Goal: Communication & Community: Answer question/provide support

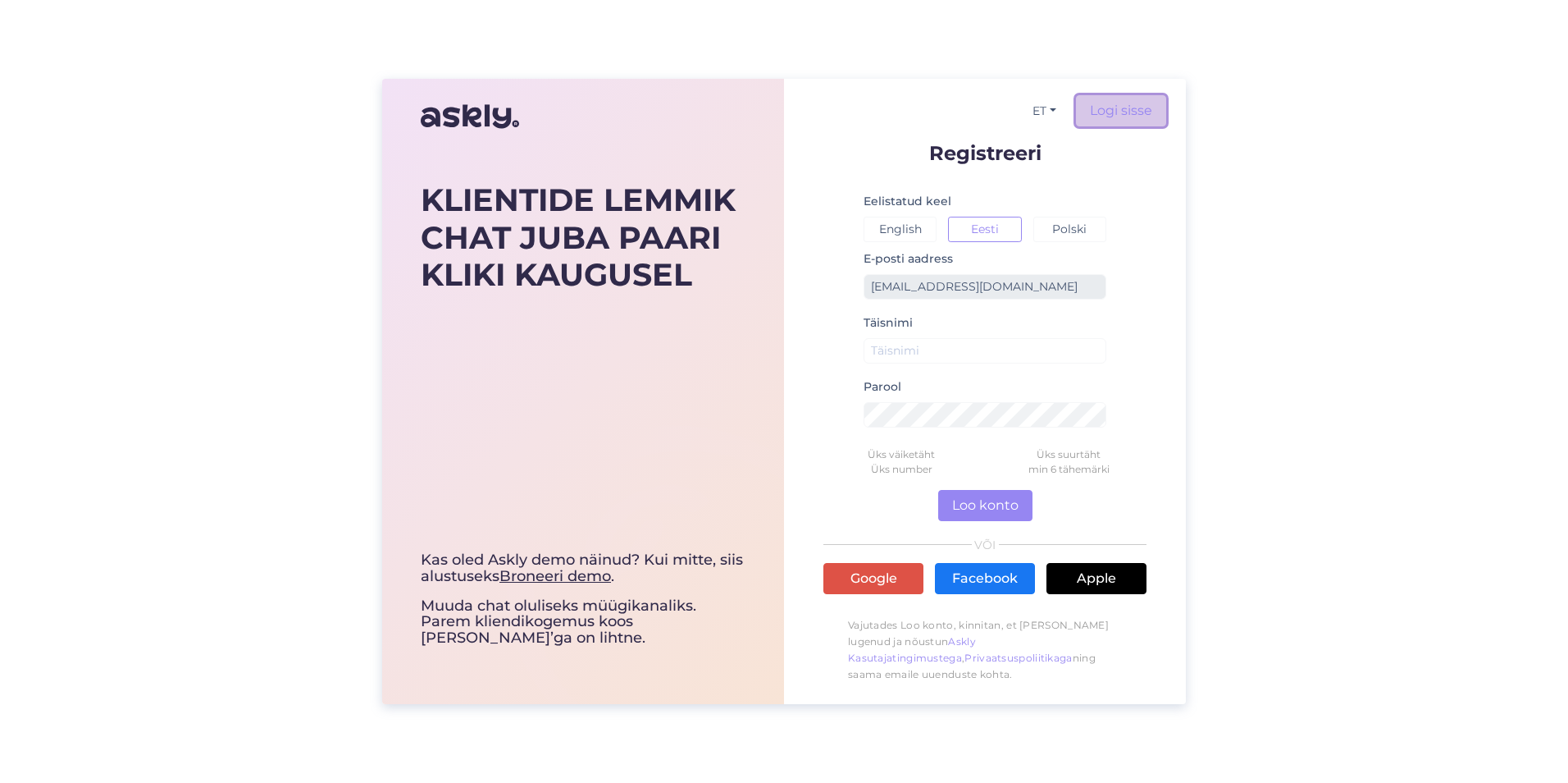
click at [1130, 124] on link "Logi sisse" at bounding box center [1120, 111] width 90 height 32
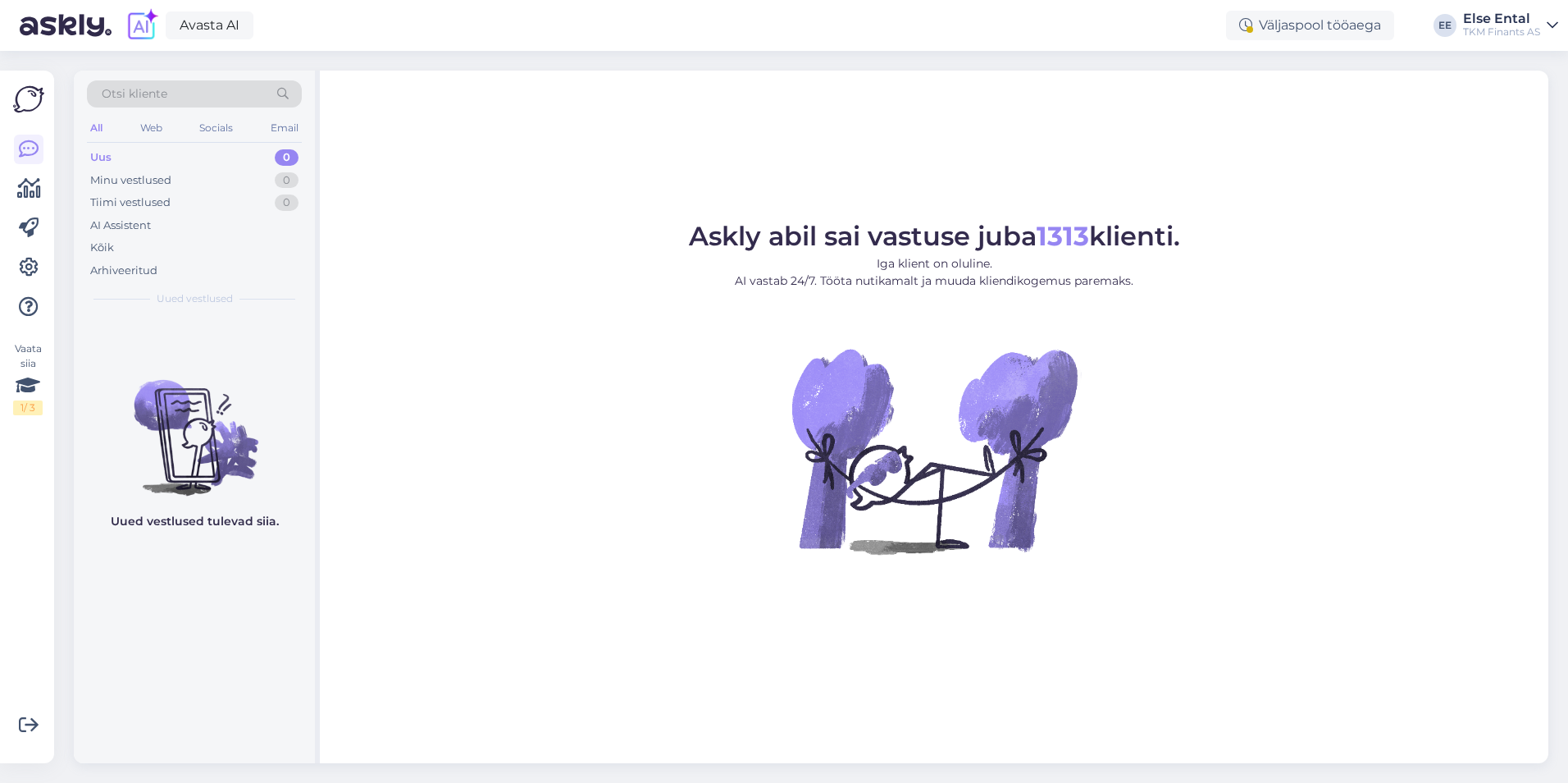
click at [471, 1] on div "Avasta AI Väljaspool tööaega EE Else Ental TKM Finants AS" at bounding box center [784, 25] width 1568 height 50
click at [158, 131] on div "Web" at bounding box center [151, 128] width 29 height 22
click at [159, 229] on div "AI Assistent" at bounding box center [195, 225] width 215 height 23
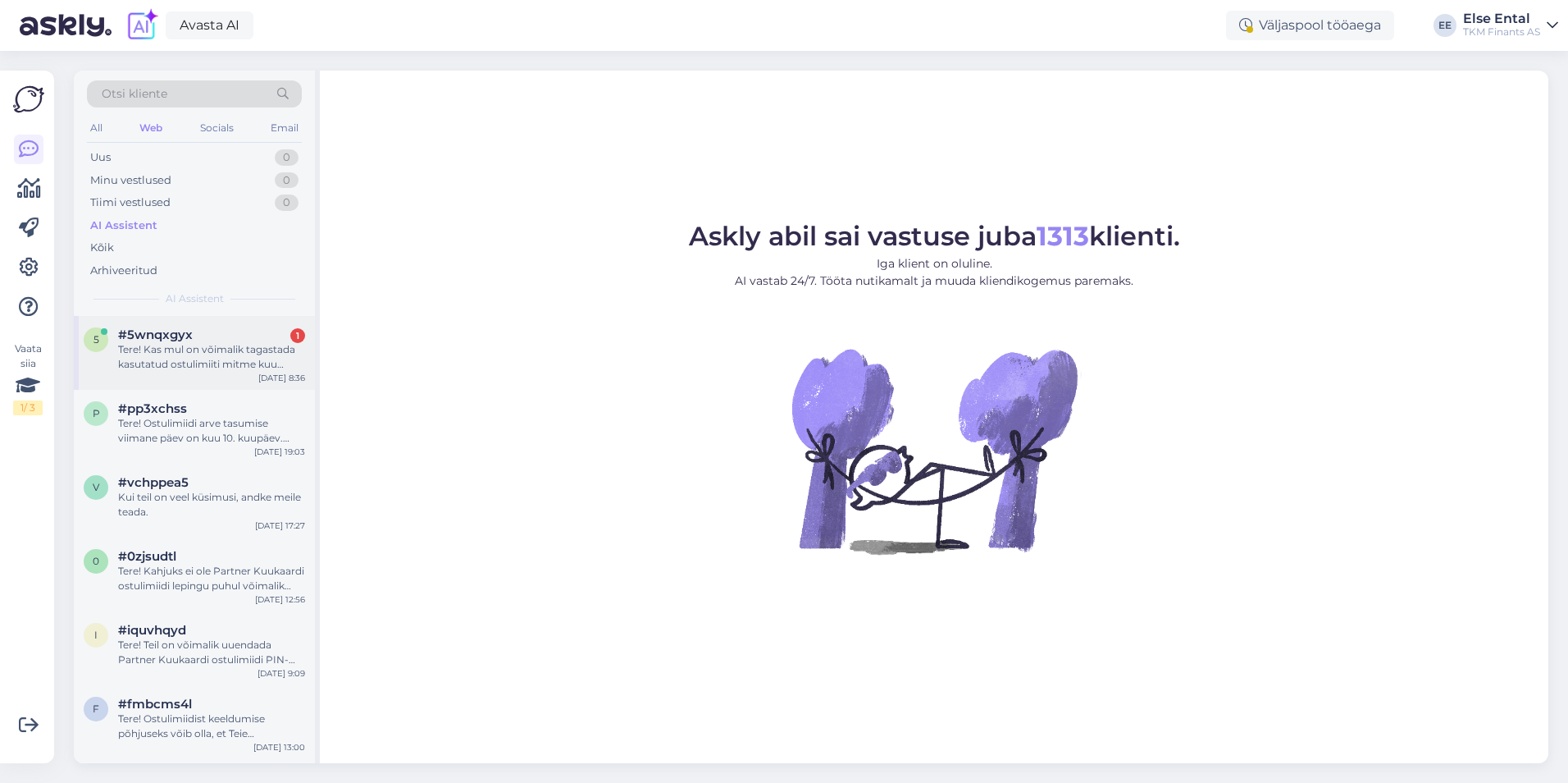
click at [146, 348] on div "Tere! Kas mul on võimalik tagastada kasutatud ostulimiiti mitme kuu jooksul? Nä…" at bounding box center [212, 357] width 187 height 30
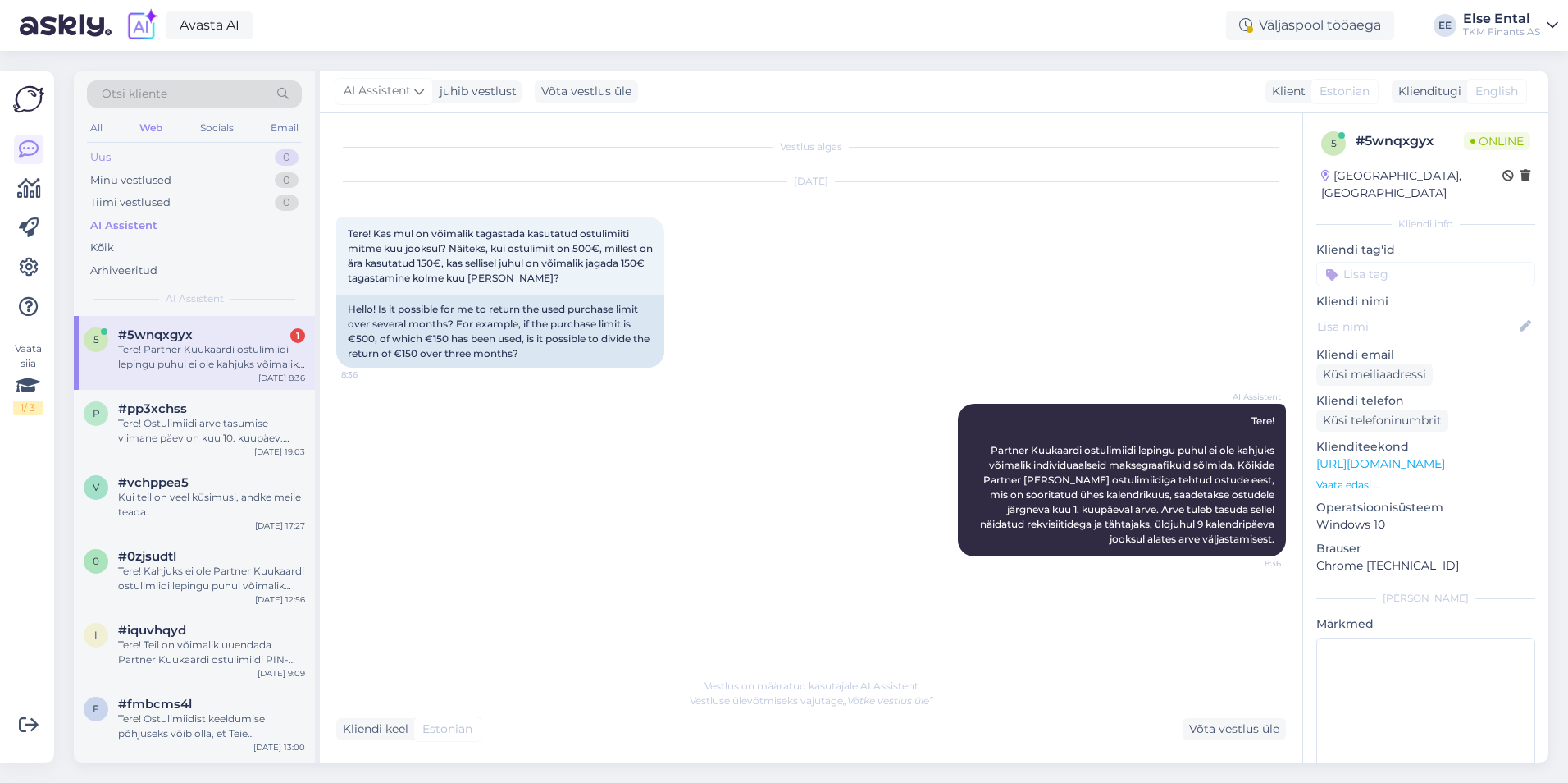
click at [96, 163] on div "Uus" at bounding box center [100, 158] width 21 height 16
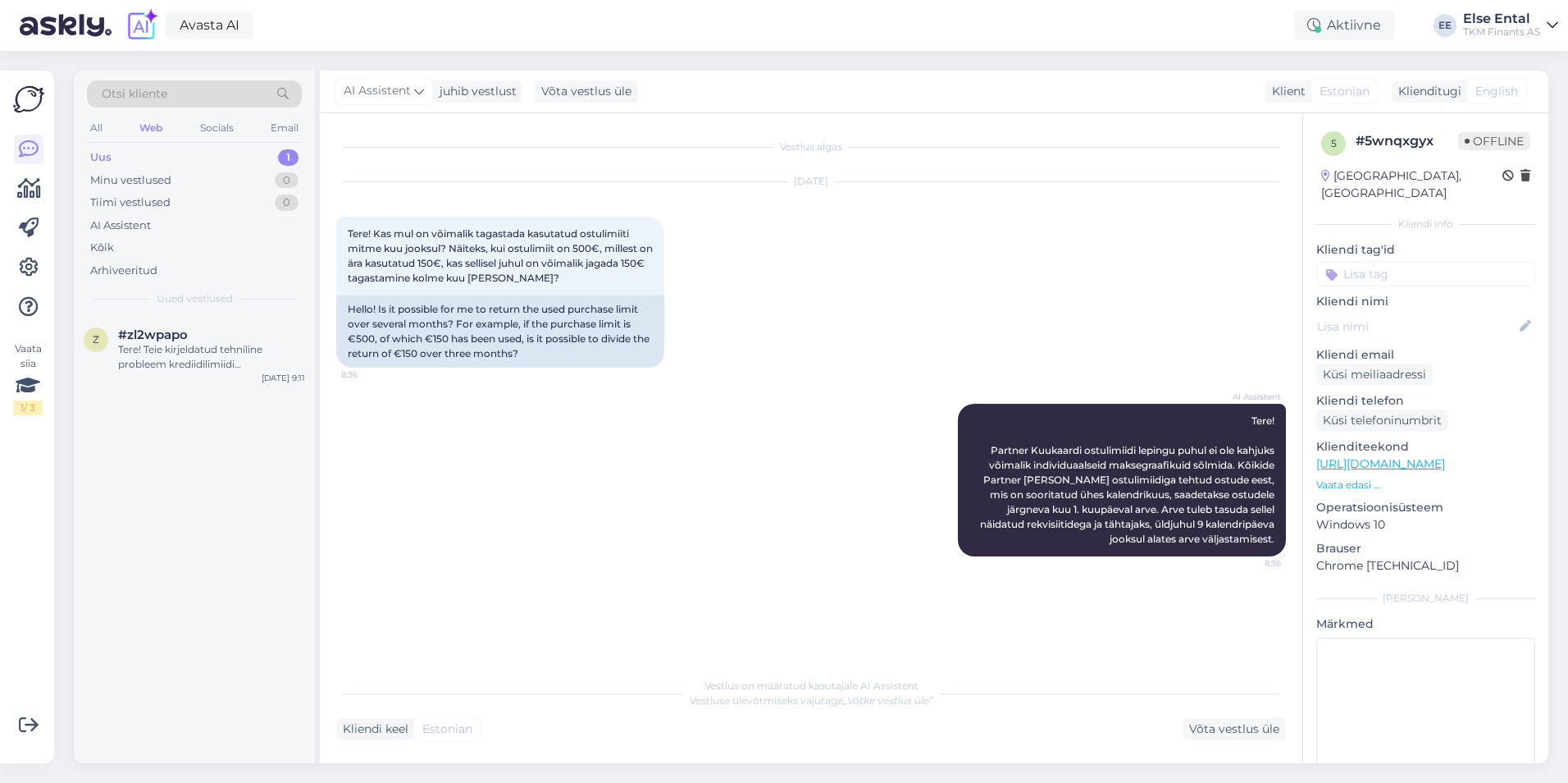
click at [131, 152] on div "Uus 1" at bounding box center [195, 157] width 215 height 23
click at [172, 356] on div "Tere! Teie kirjeldatud tehniline probleem krediidilimiidi vähendamisel, kus süs…" at bounding box center [212, 357] width 187 height 30
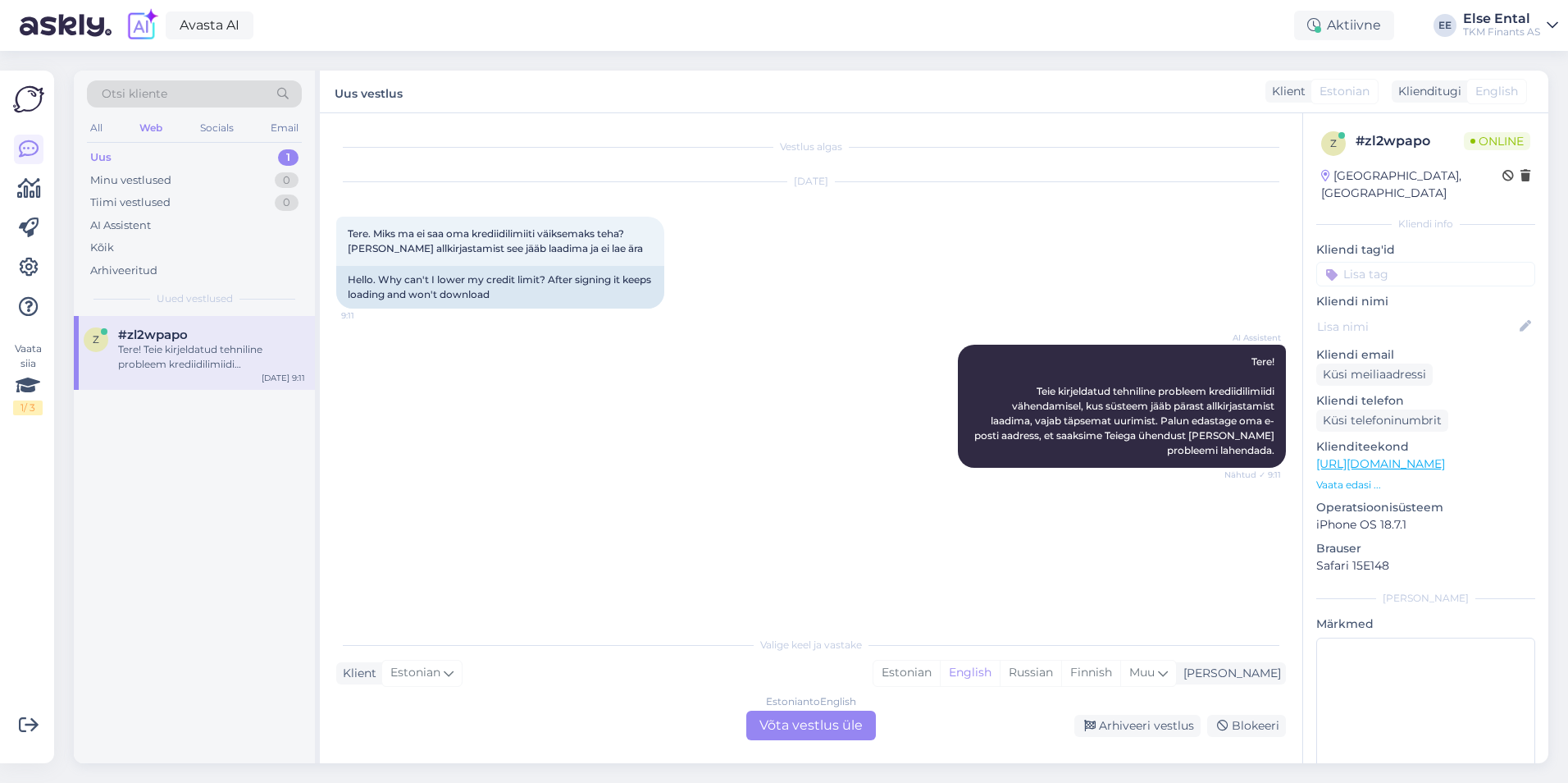
click at [810, 726] on div "Estonian to English Võta vestlus üle" at bounding box center [811, 724] width 130 height 30
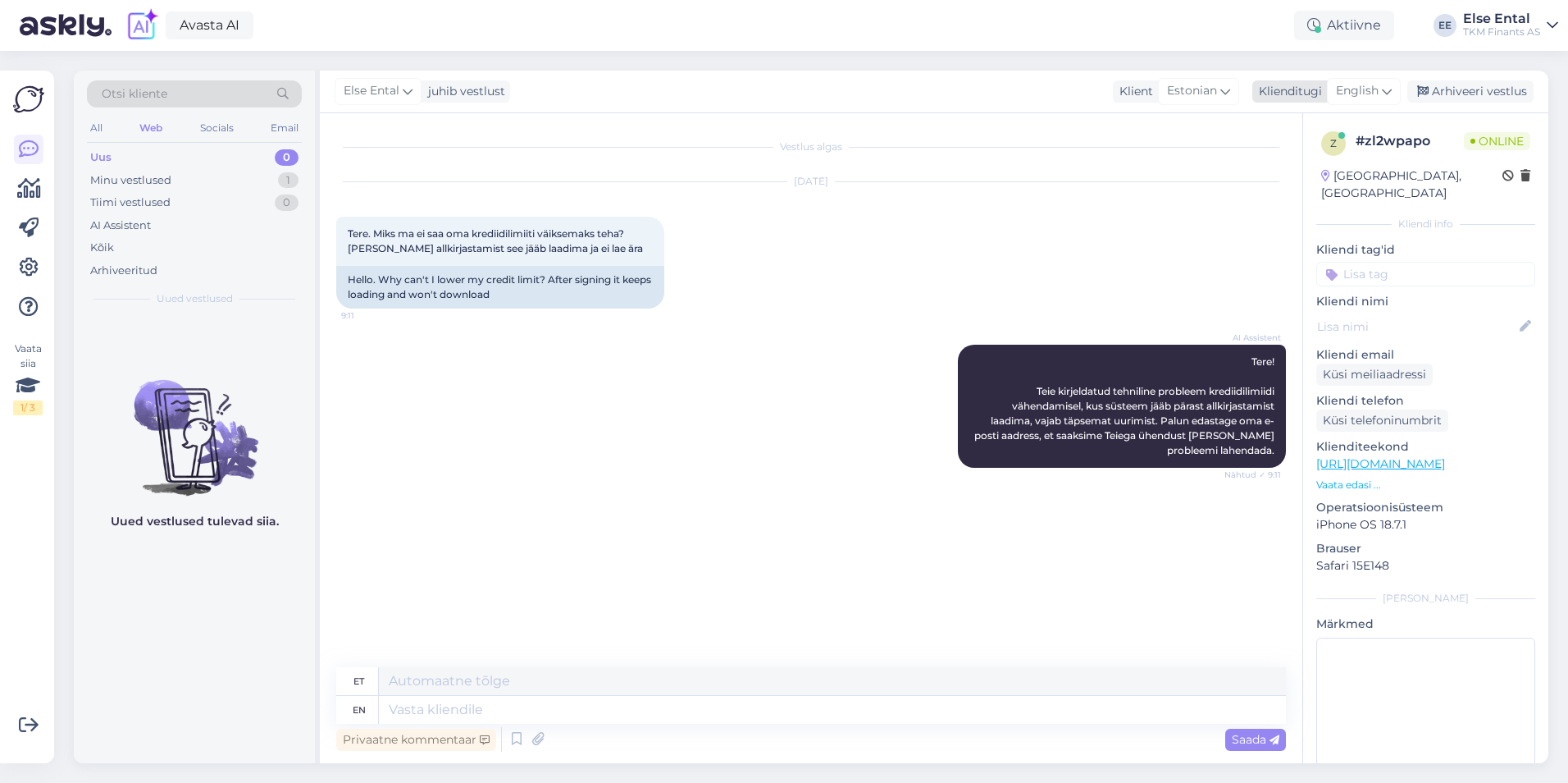
click at [1385, 90] on icon at bounding box center [1386, 91] width 10 height 18
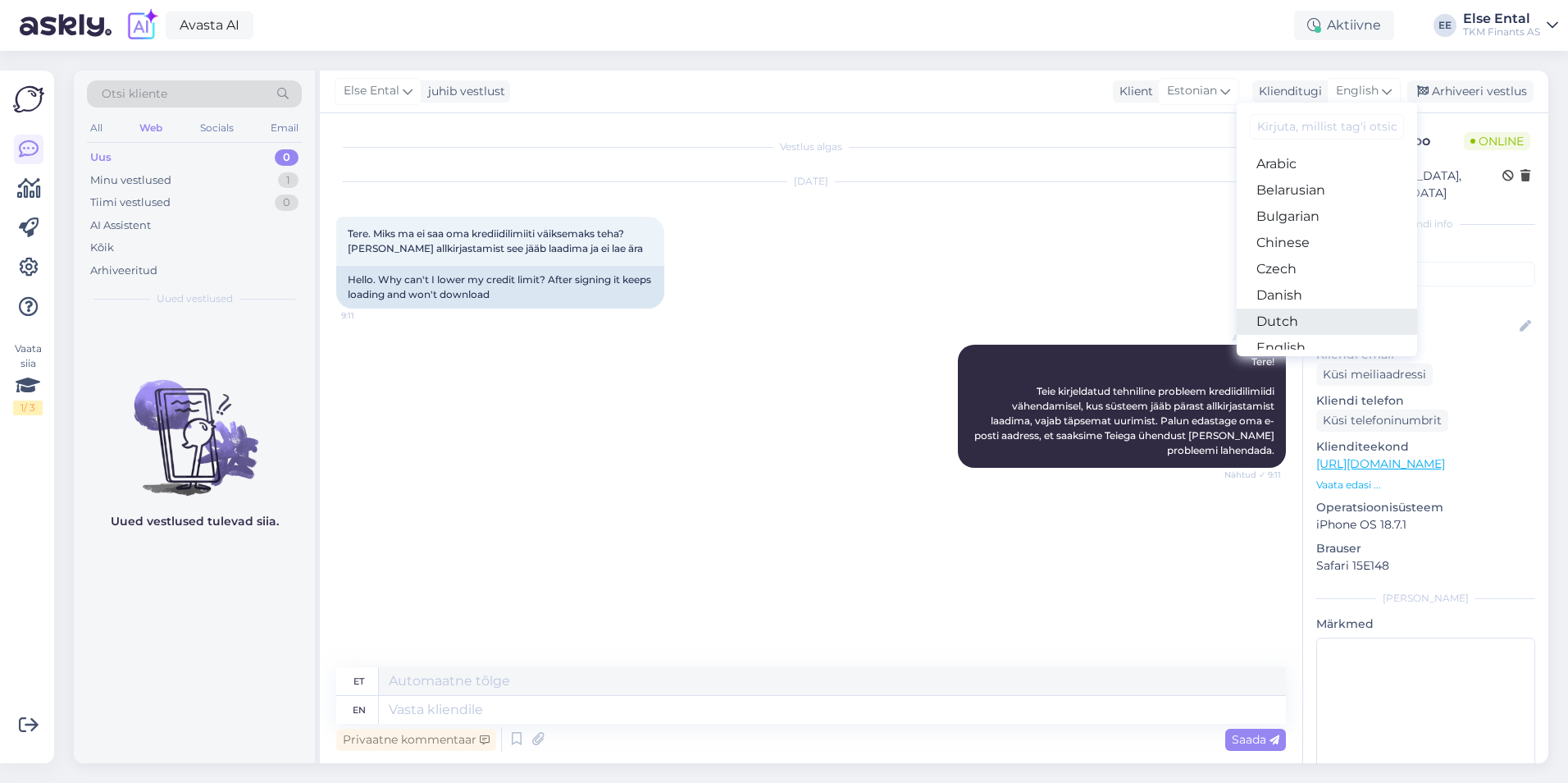
scroll to position [82, 0]
click at [1304, 289] on link "Estonian" at bounding box center [1327, 292] width 180 height 26
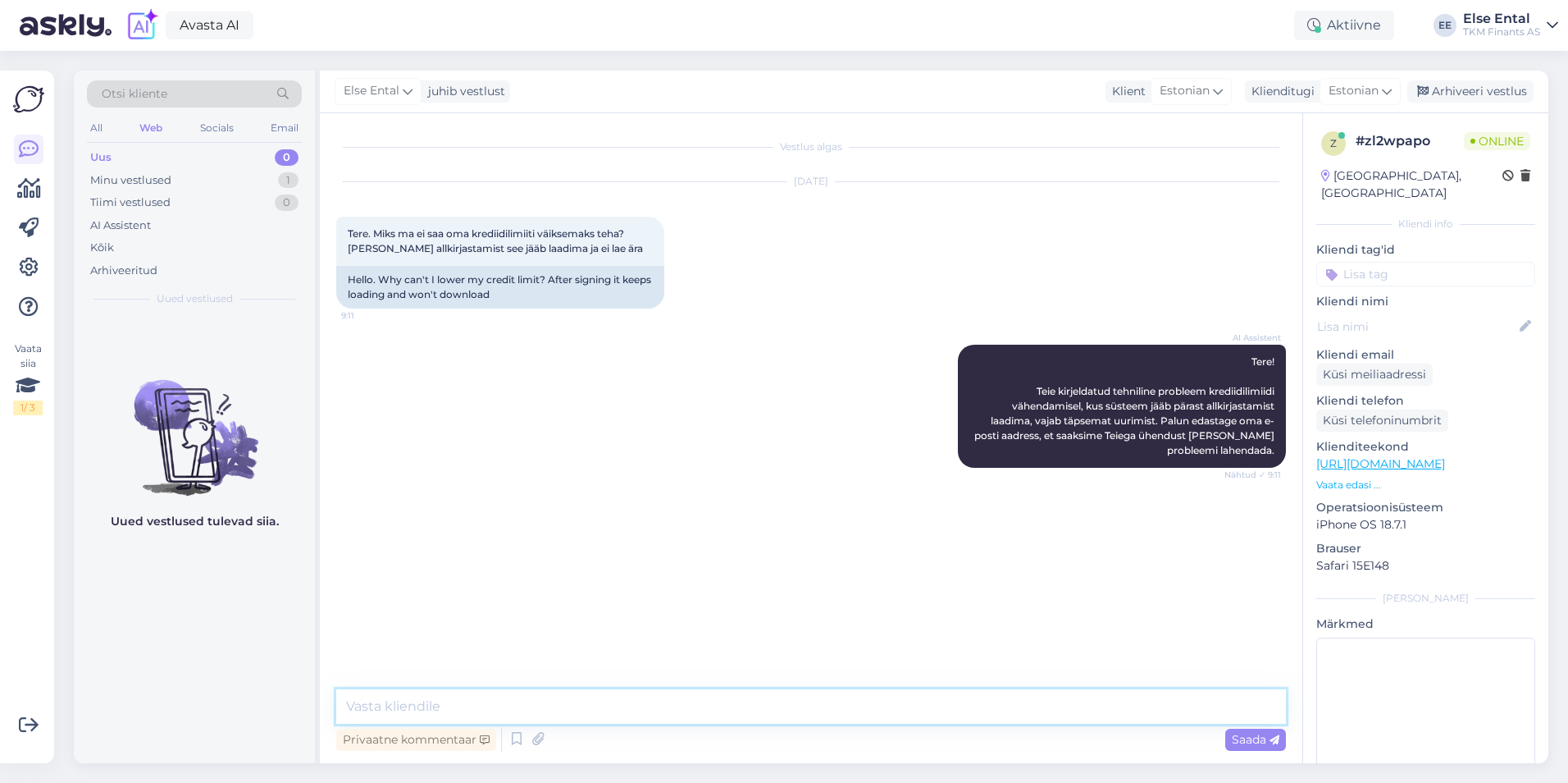
click at [428, 695] on textarea at bounding box center [811, 706] width 949 height 34
click at [520, 739] on icon at bounding box center [517, 739] width 20 height 24
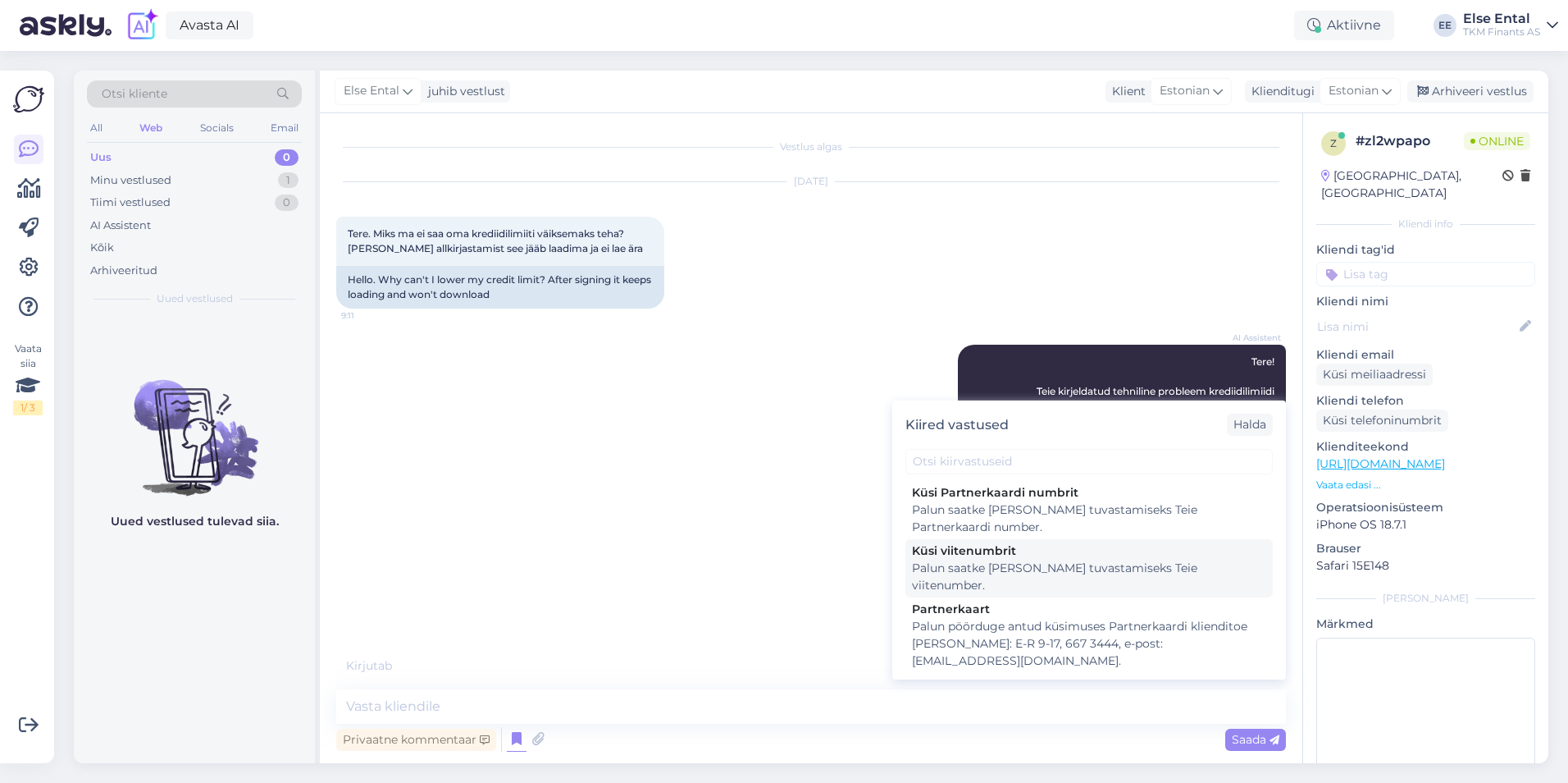
click at [992, 563] on div "Palun saatke [PERSON_NAME] tuvastamiseks Teie viitenumber." at bounding box center [1088, 577] width 354 height 34
type textarea "Palun saatke [PERSON_NAME] tuvastamiseks Teie viitenumber."
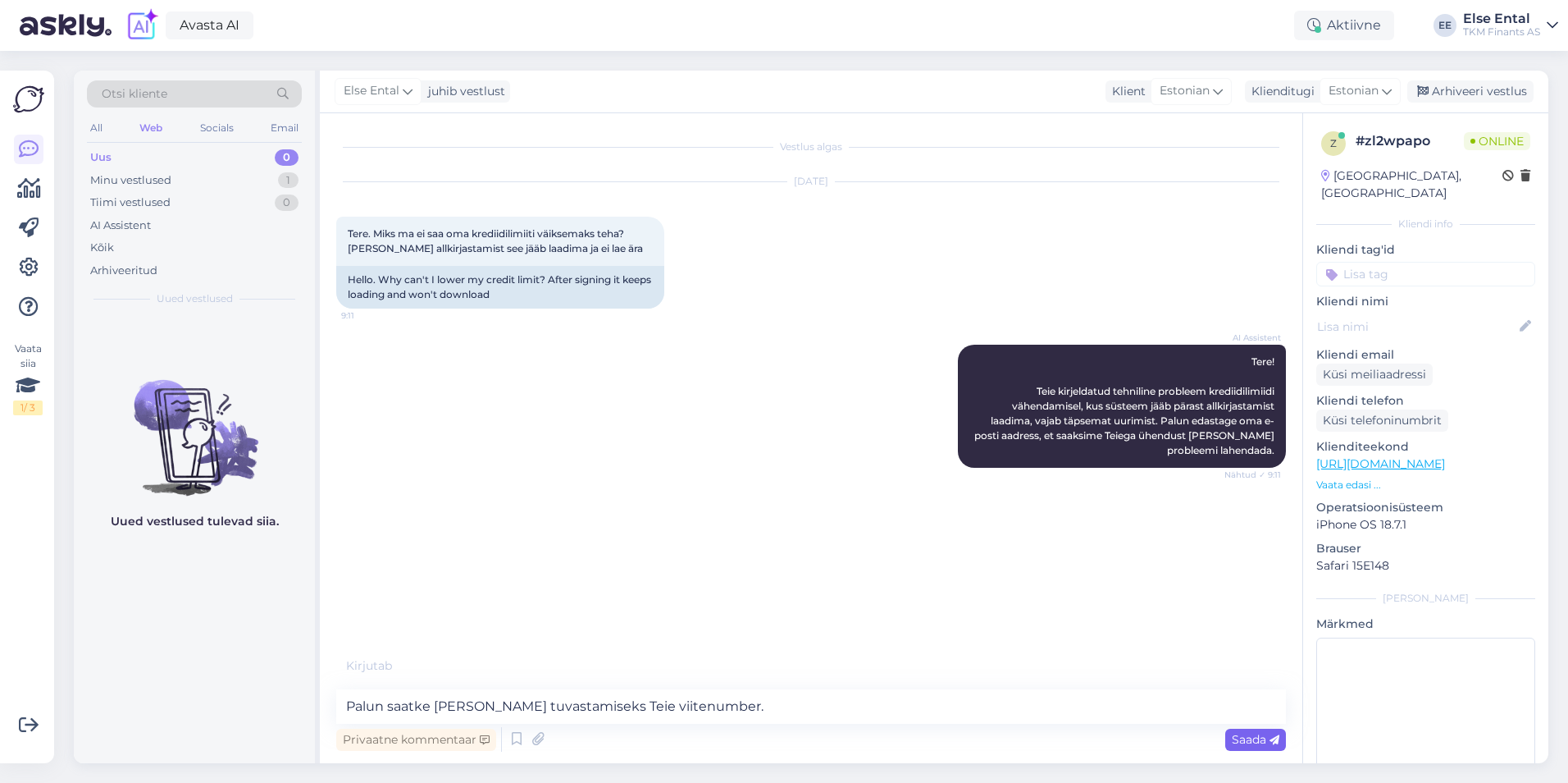
click at [1235, 738] on span "Saada" at bounding box center [1255, 739] width 48 height 14
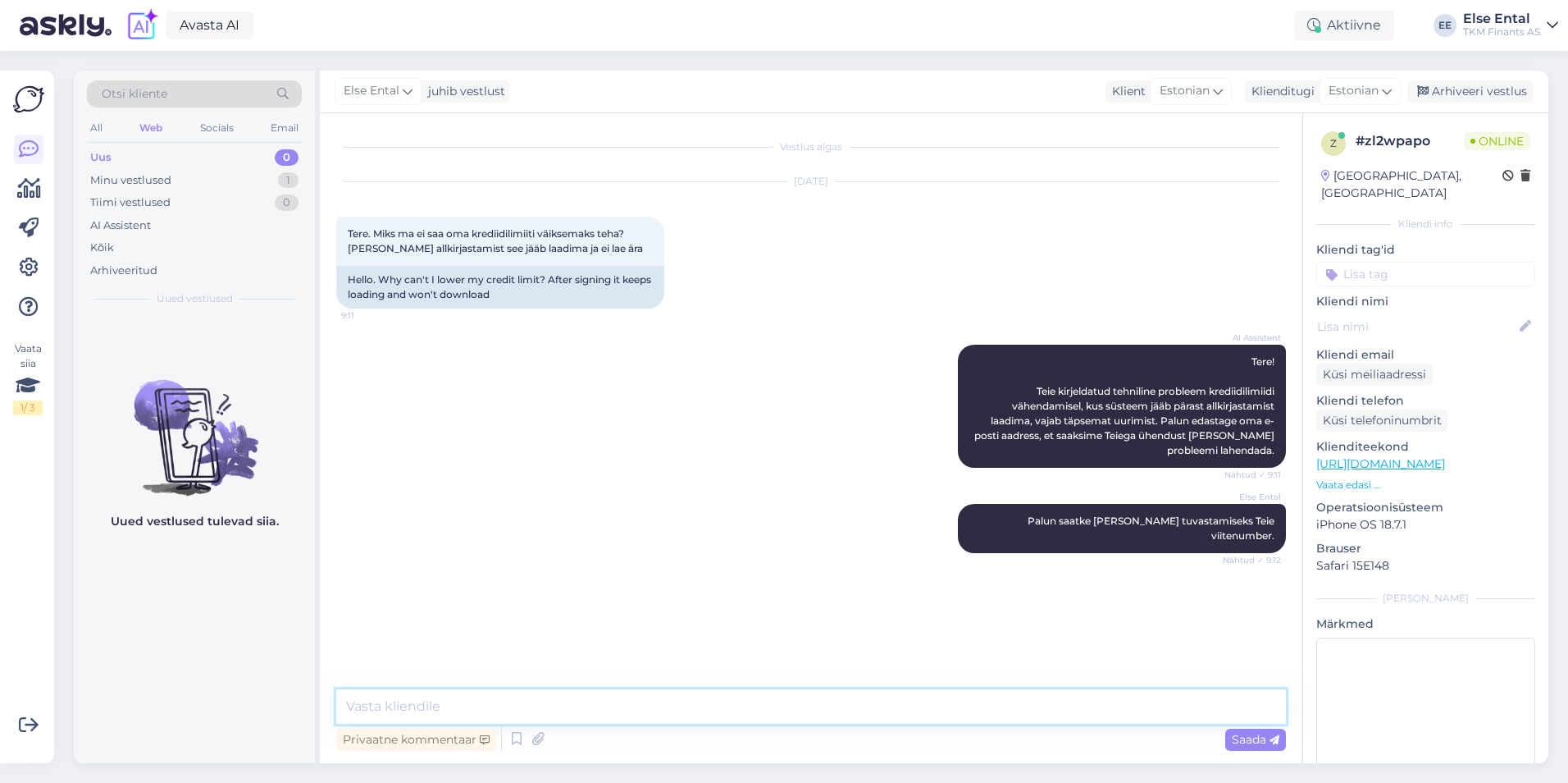
click at [603, 696] on textarea at bounding box center [811, 706] width 949 height 34
click at [521, 704] on textarea at bounding box center [811, 706] width 949 height 34
click at [766, 697] on textarea at bounding box center [811, 706] width 949 height 34
drag, startPoint x: 476, startPoint y: 597, endPoint x: 346, endPoint y: 602, distance: 130.1
click at [346, 602] on div "[EMAIL_ADDRESS][DOMAIN_NAME] 9:12" at bounding box center [438, 606] width 204 height 34
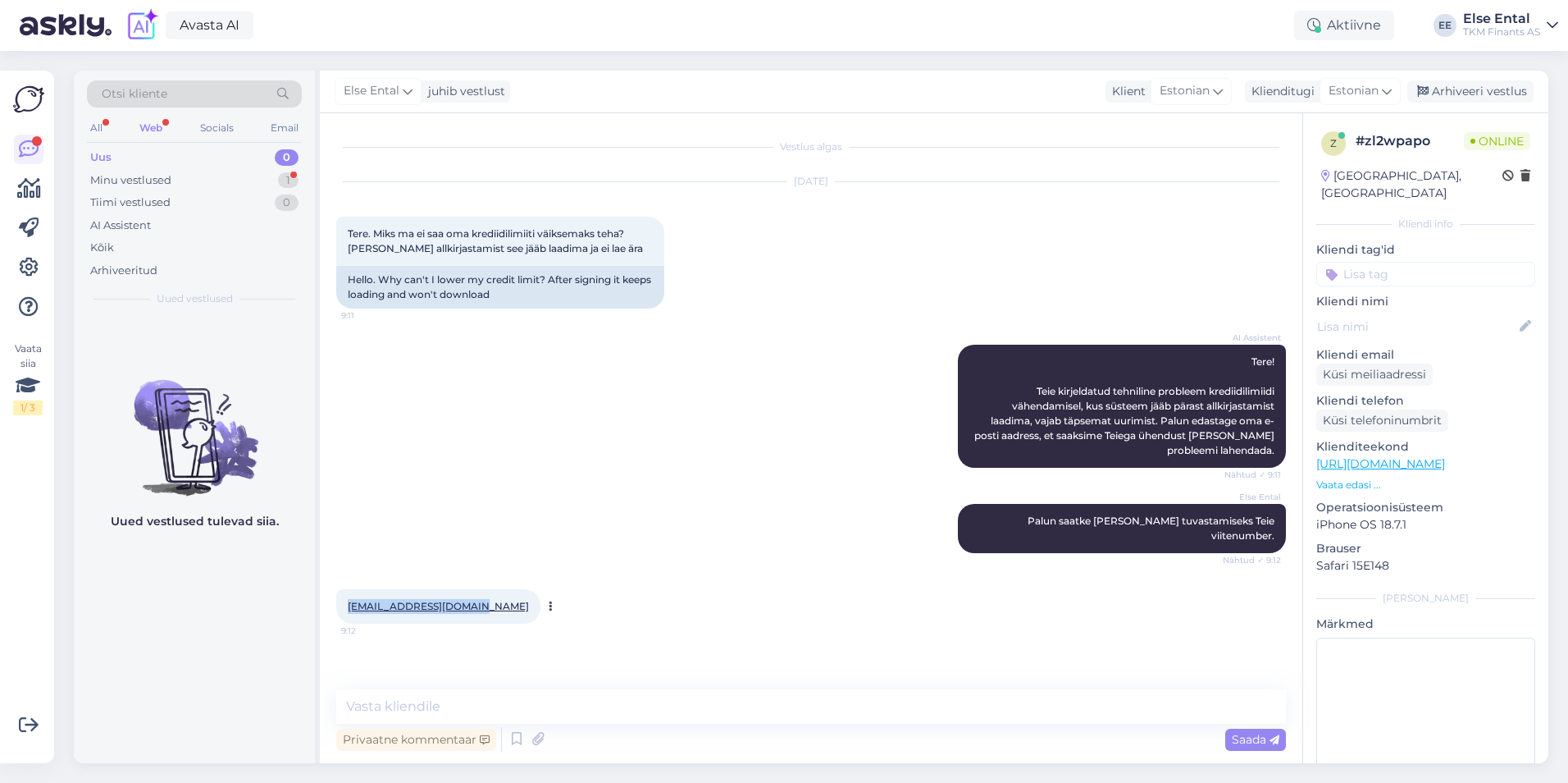
copy link "[EMAIL_ADDRESS][DOMAIN_NAME]"
click at [493, 715] on textarea at bounding box center [811, 706] width 949 height 34
click at [602, 709] on textarea at bounding box center [811, 706] width 949 height 34
click at [595, 715] on textarea at bounding box center [811, 706] width 949 height 34
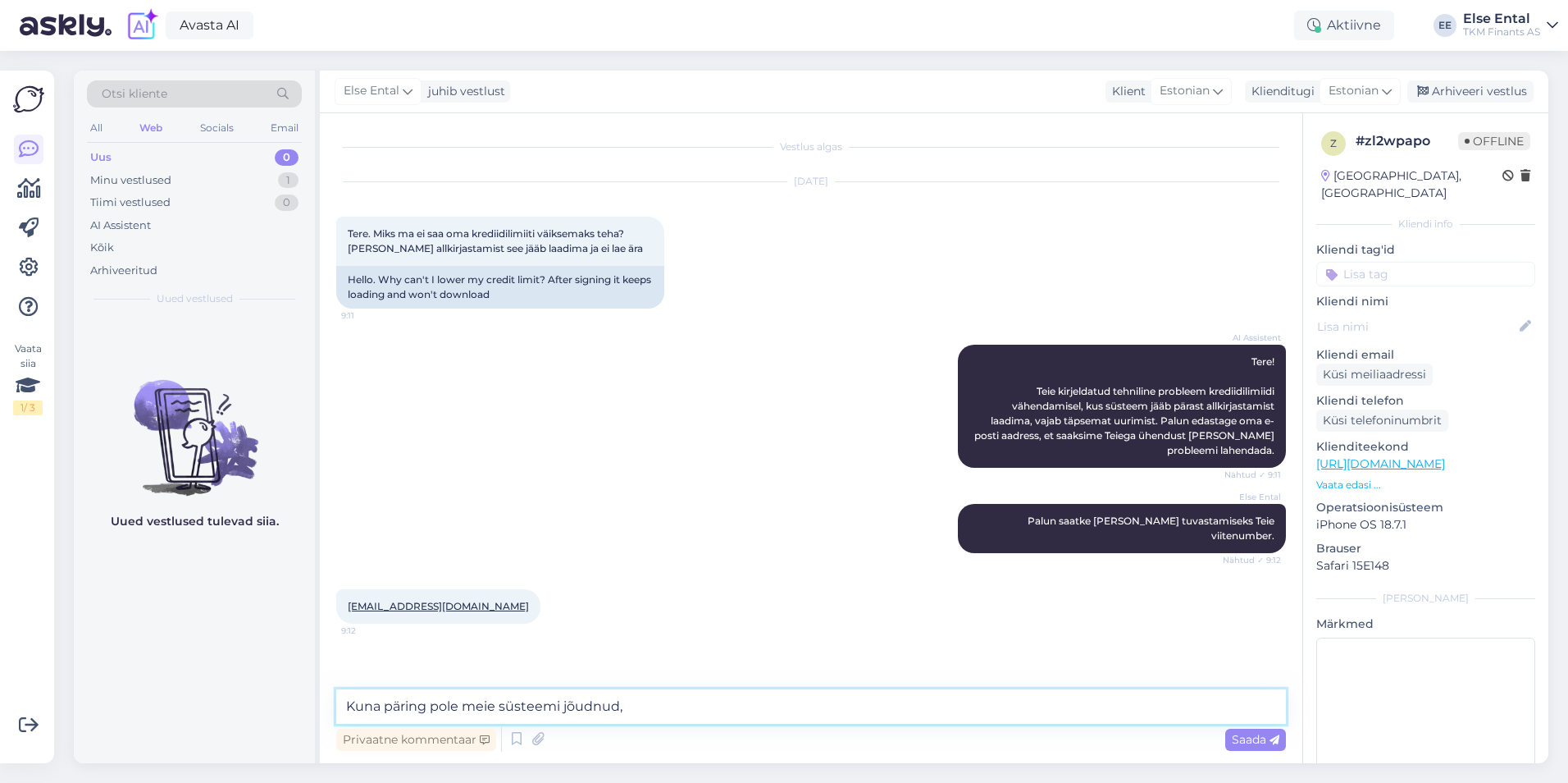
click at [677, 702] on textarea "Kuna päring pole meie süsteemi jõudnud," at bounding box center [811, 706] width 949 height 34
click at [676, 725] on div "Privaatne kommentaar Saada" at bounding box center [811, 739] width 949 height 32
click at [663, 719] on textarea "Kuna päring pole meie süsteemi jõudnud," at bounding box center [811, 706] width 949 height 34
drag, startPoint x: 1227, startPoint y: 710, endPoint x: 1028, endPoint y: 702, distance: 199.2
click at [1028, 702] on textarea "Kuna päring pole meie süsteemi jõudnud, siis võib tegu olla tehnilise tõrkega, …" at bounding box center [811, 706] width 949 height 34
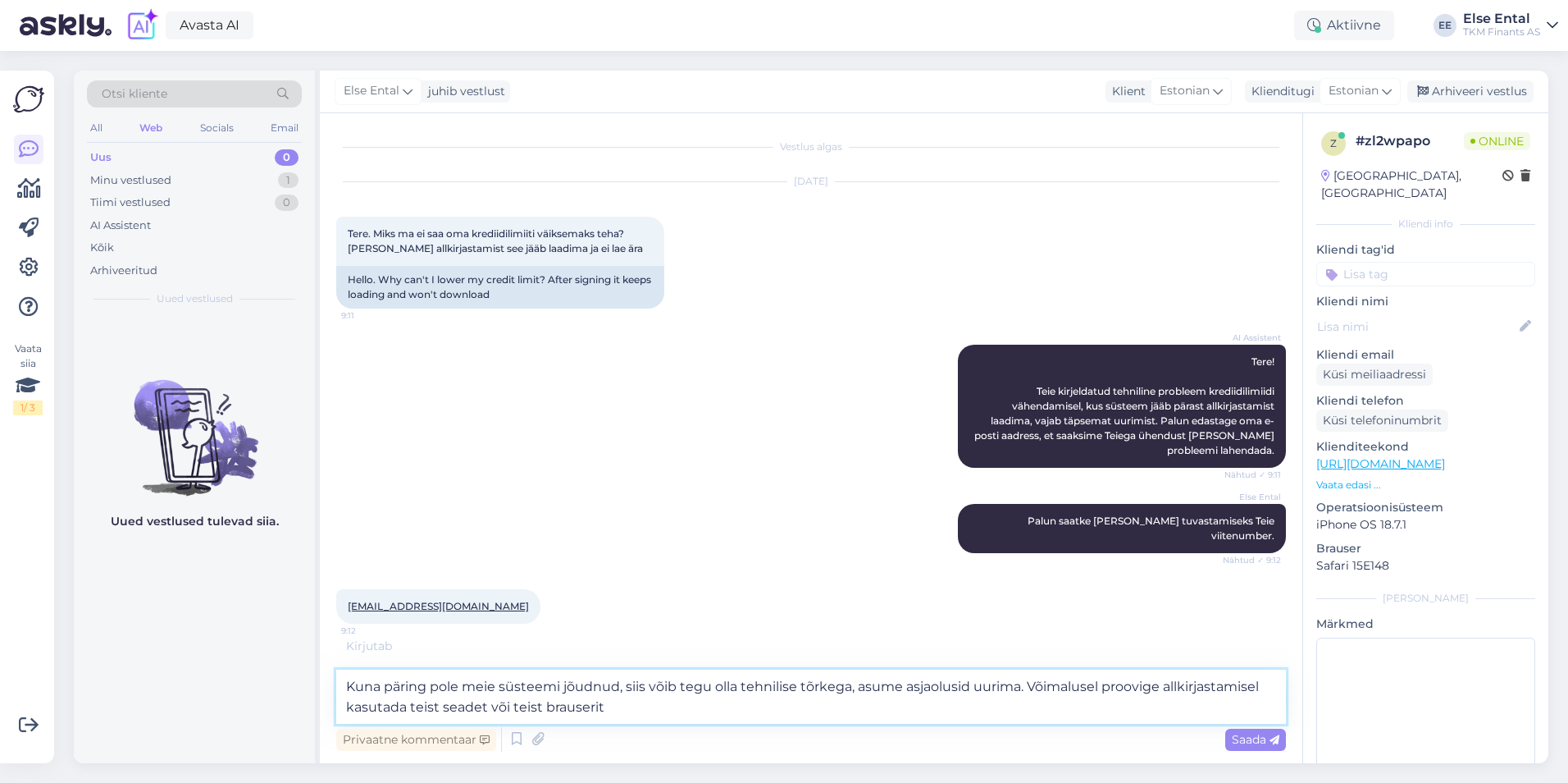
type textarea "Kuna päring pole meie süsteemi jõudnud, siis võib tegu olla tehnilise tõrkega, …"
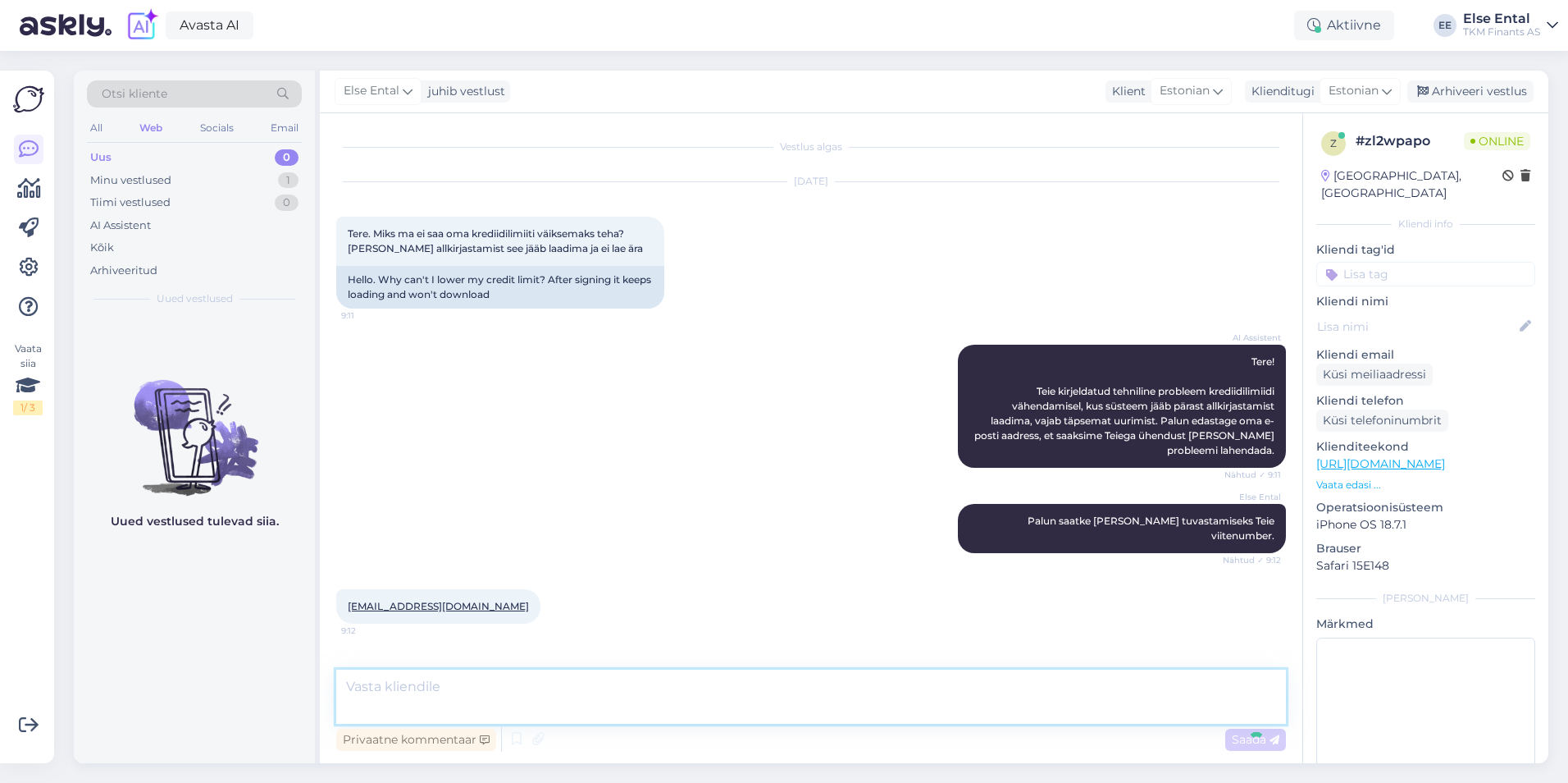
scroll to position [68, 0]
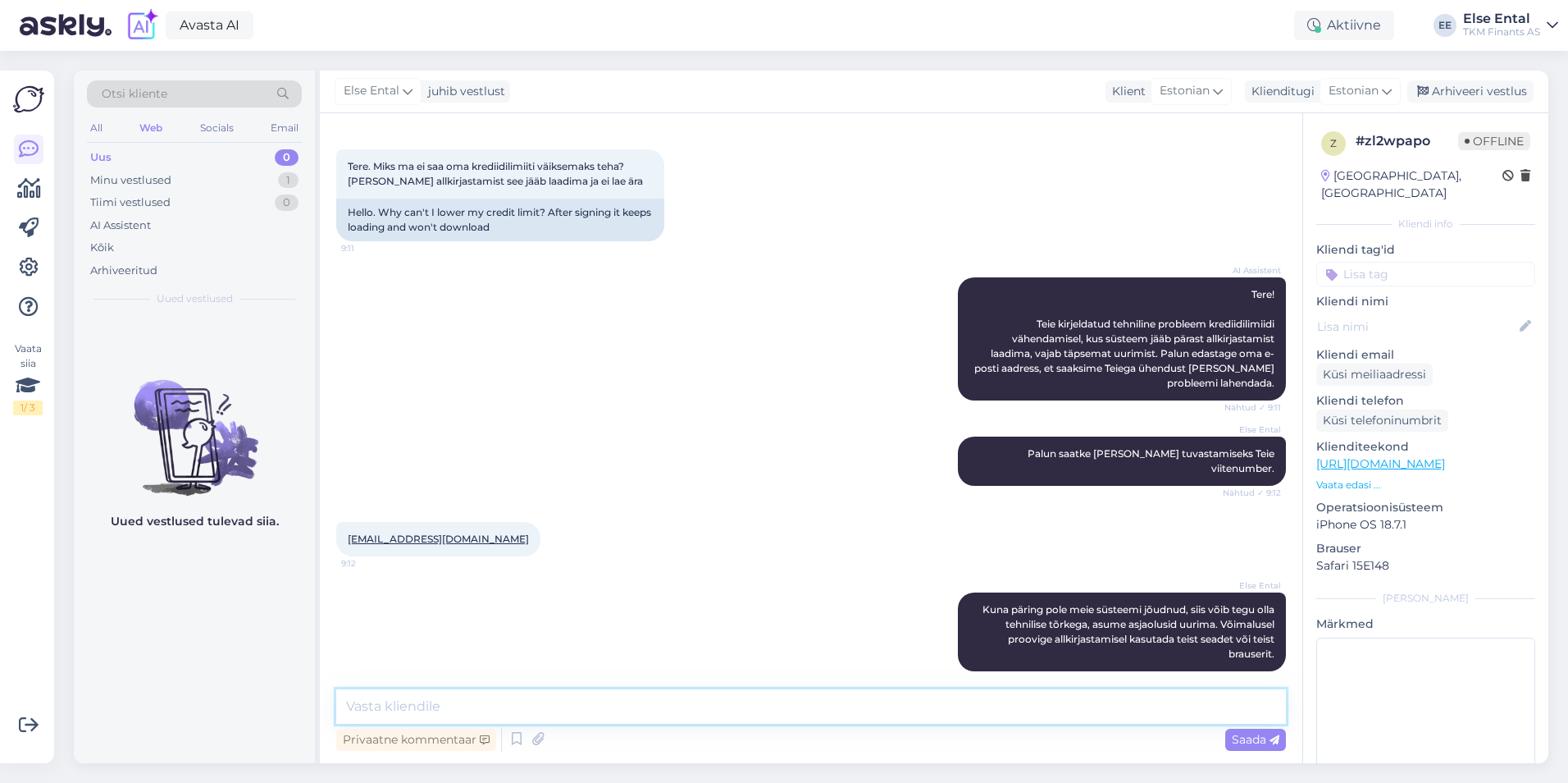
click at [523, 703] on textarea at bounding box center [811, 706] width 949 height 34
drag, startPoint x: 606, startPoint y: 179, endPoint x: 333, endPoint y: 189, distance: 273.2
click at [333, 189] on div "Vestlus algas [DATE] Tere. Miks ma ei saa oma krediidilimiiti väiksemaks teha? …" at bounding box center [811, 438] width 983 height 650
copy span "[PERSON_NAME] allkirjastamist see jääb laadima ja ei lae ära"
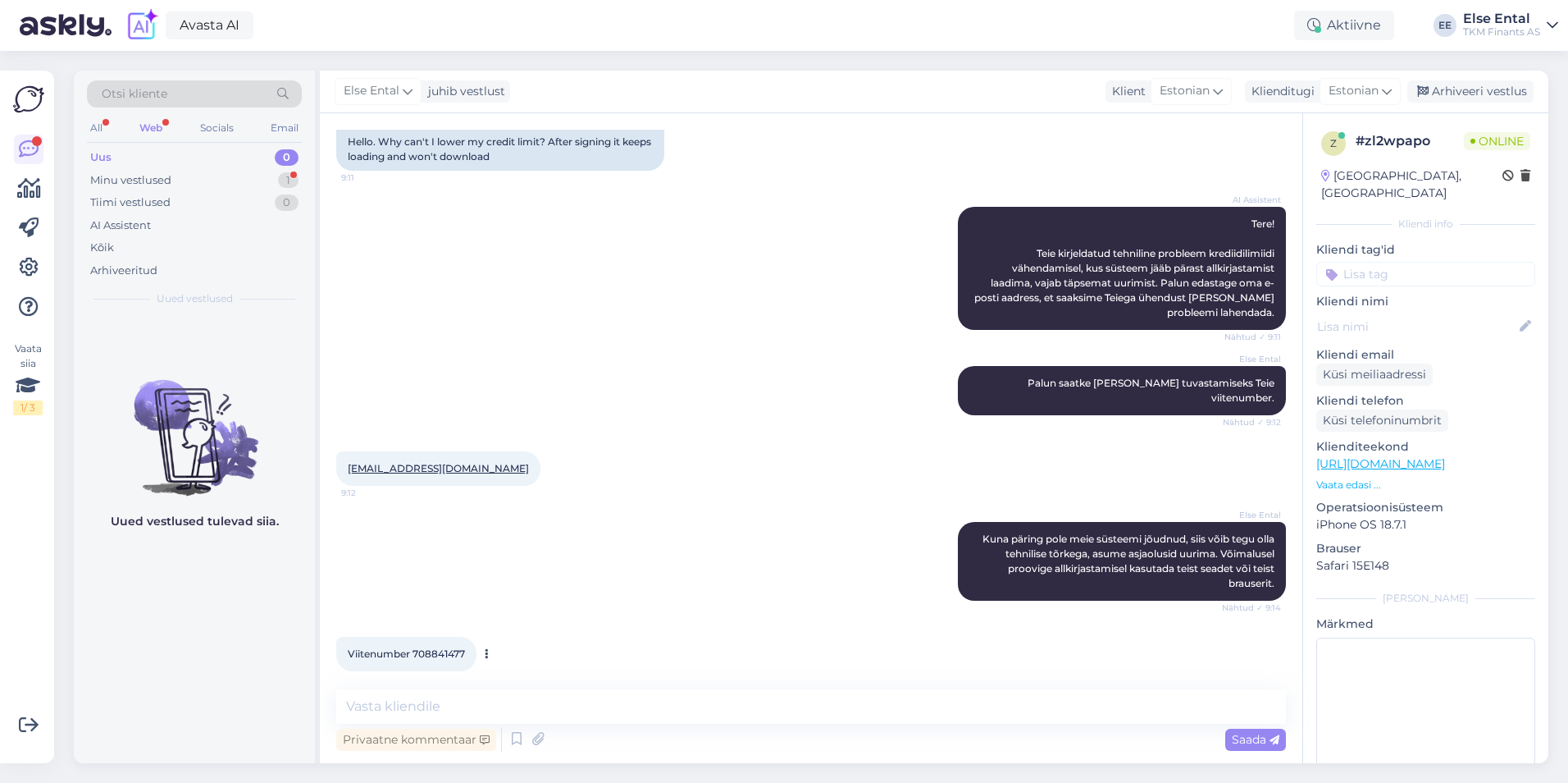
click at [448, 646] on div "Viitenumber 708841477 9:16" at bounding box center [406, 653] width 140 height 34
copy div "708841477 9:16"
click at [410, 718] on textarea at bounding box center [811, 706] width 949 height 34
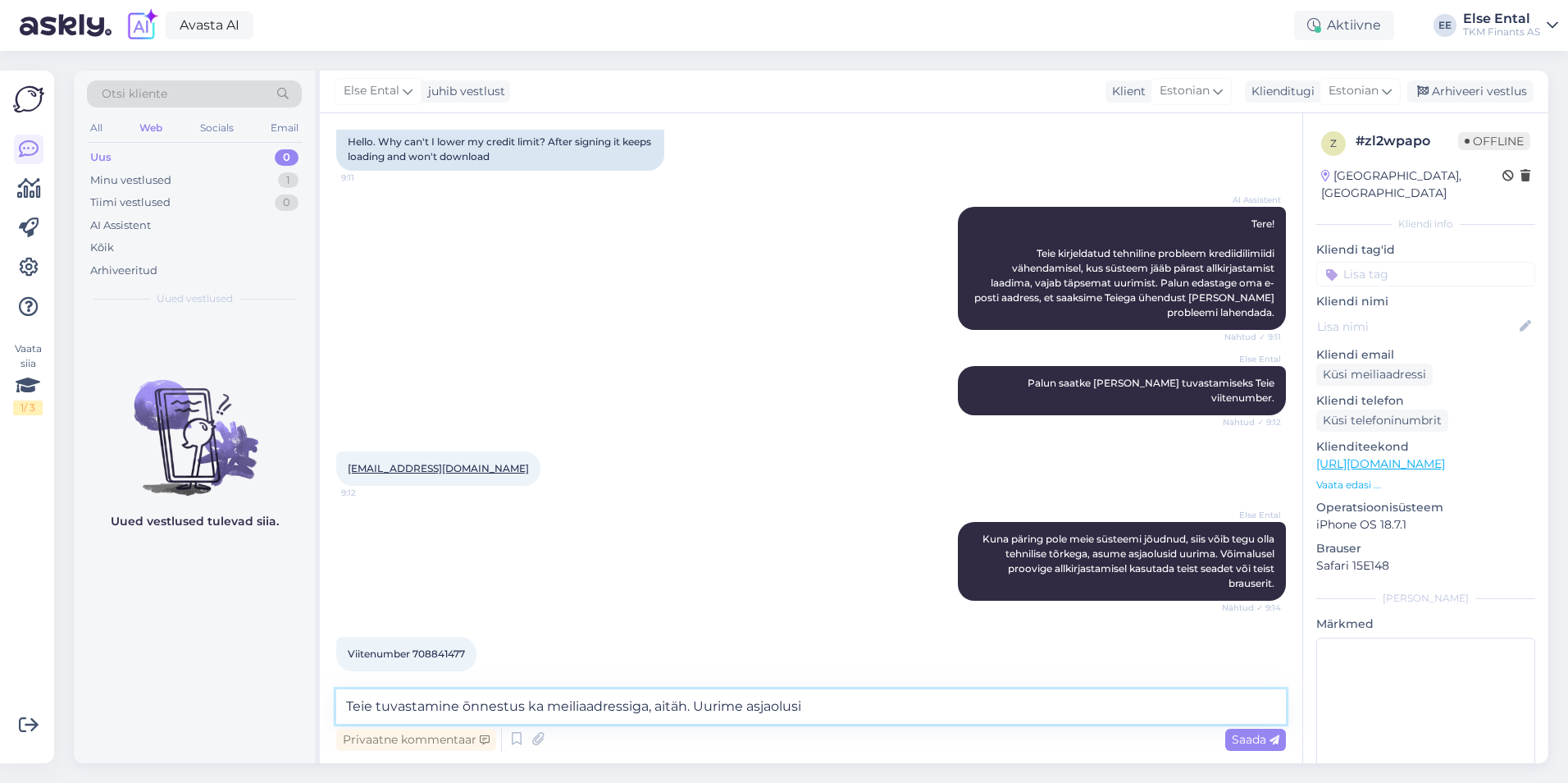
type textarea "Teie tuvastamine õnnestus ka meiliaadressiga, aitäh. Uurime asjaolusid"
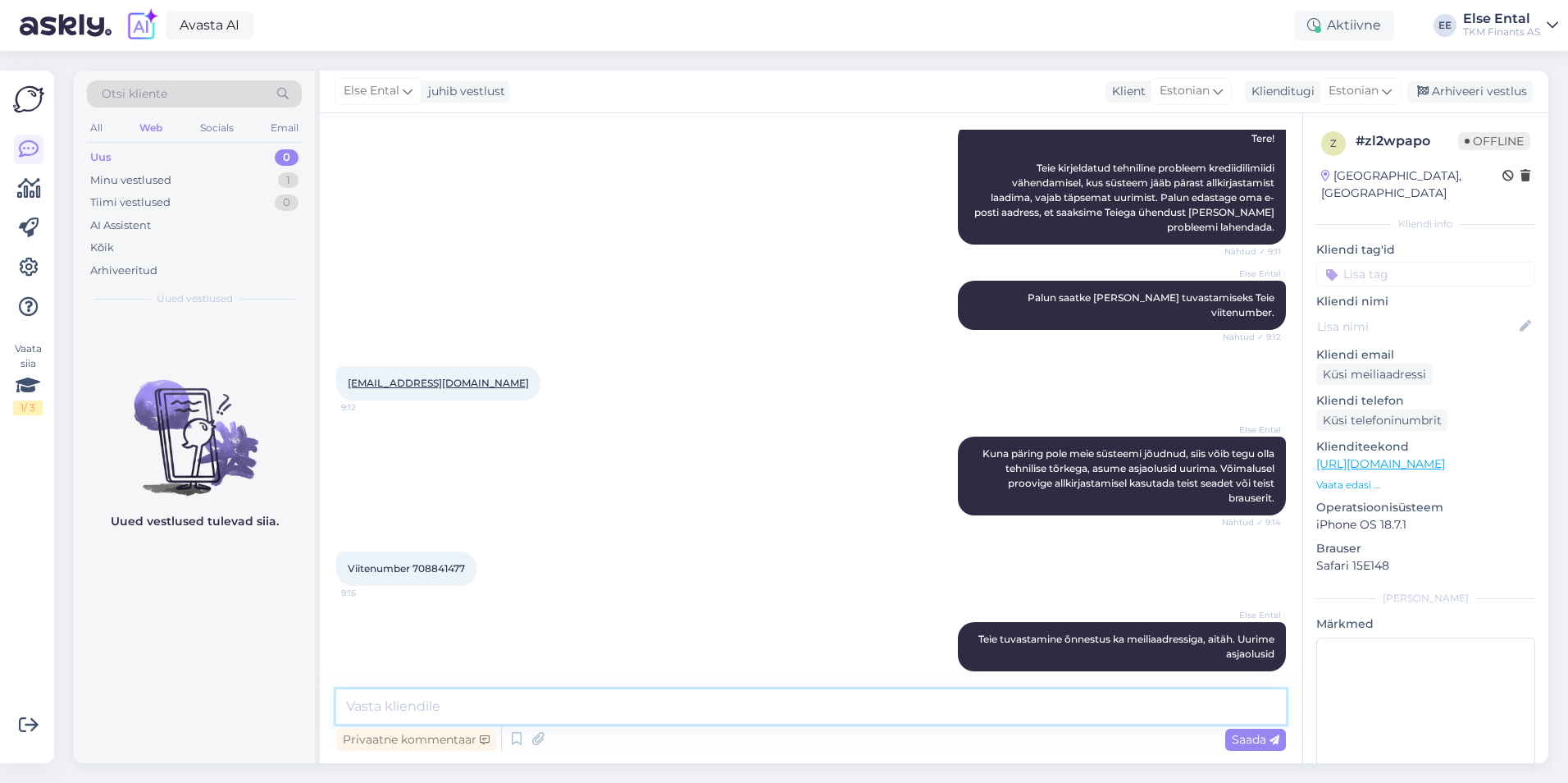
click at [458, 709] on textarea at bounding box center [811, 706] width 949 height 34
click at [601, 706] on textarea "Palun täpsustage, mis varianti" at bounding box center [811, 706] width 949 height 34
drag, startPoint x: 601, startPoint y: 706, endPoint x: 268, endPoint y: 706, distance: 333.0
click at [268, 706] on div "Otsi kliente All Web Socials Email Uus 0 Minu vestlused 1 Tiimi vestlused 0 AI …" at bounding box center [811, 416] width 1474 height 692
click at [548, 707] on textarea "Palun täpsustage, mis varianti" at bounding box center [811, 706] width 949 height 34
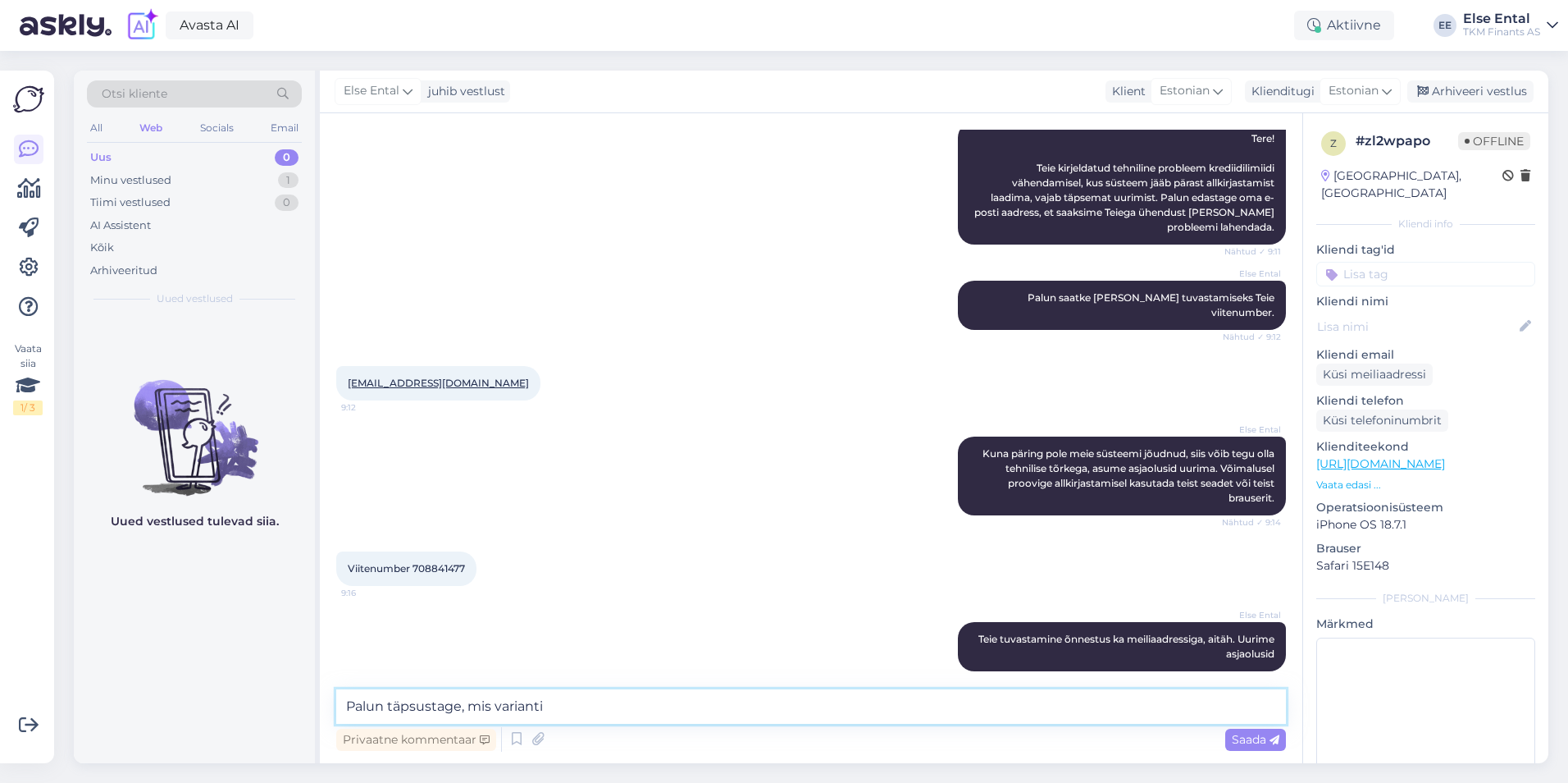
drag, startPoint x: 563, startPoint y: 705, endPoint x: 339, endPoint y: 705, distance: 224.0
click at [339, 705] on textarea "Palun täpsustage, mis varianti" at bounding box center [811, 706] width 949 height 34
click at [592, 736] on div "Privaatne kommentaar Saada" at bounding box center [811, 739] width 949 height 32
click at [566, 697] on textarea "Palun täpsustage, mis varianti" at bounding box center [811, 706] width 949 height 34
click at [565, 697] on textarea "Palun täpsustage, mis varianti" at bounding box center [811, 706] width 949 height 34
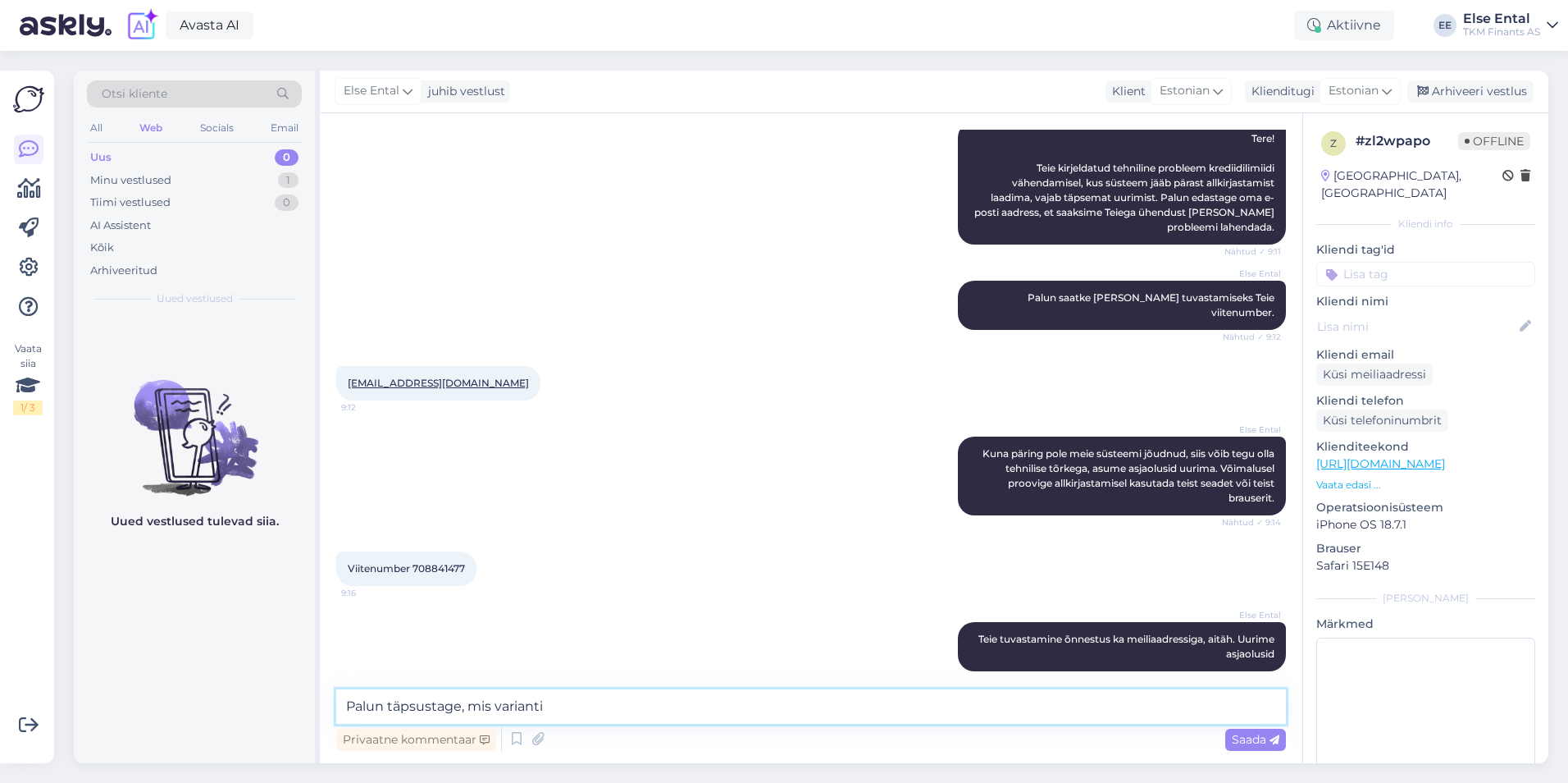
click at [565, 697] on textarea "Palun täpsustage, mis varianti" at bounding box center [811, 706] width 949 height 34
type textarea "Palun logige iseteeninduskeskkonda aadressil [DOMAIN_NAME], uuendage oma andmei…"
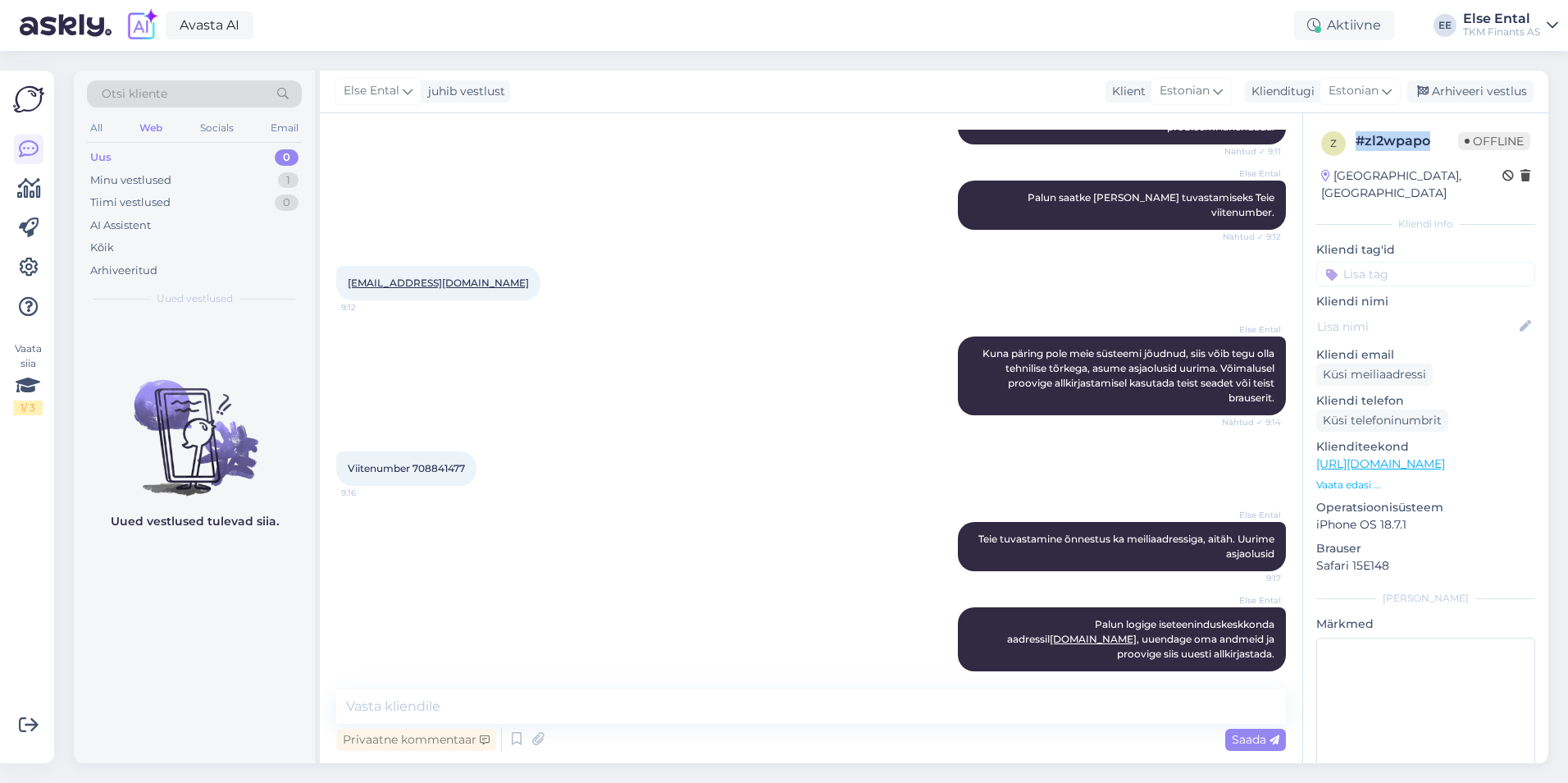
drag, startPoint x: 1426, startPoint y: 143, endPoint x: 1359, endPoint y: 149, distance: 67.3
click at [1359, 149] on div "# zl2wpapo" at bounding box center [1407, 141] width 103 height 20
copy div "# zl2wpapo"
click at [435, 722] on textarea at bounding box center [811, 706] width 949 height 34
click at [456, 712] on textarea at bounding box center [811, 706] width 949 height 34
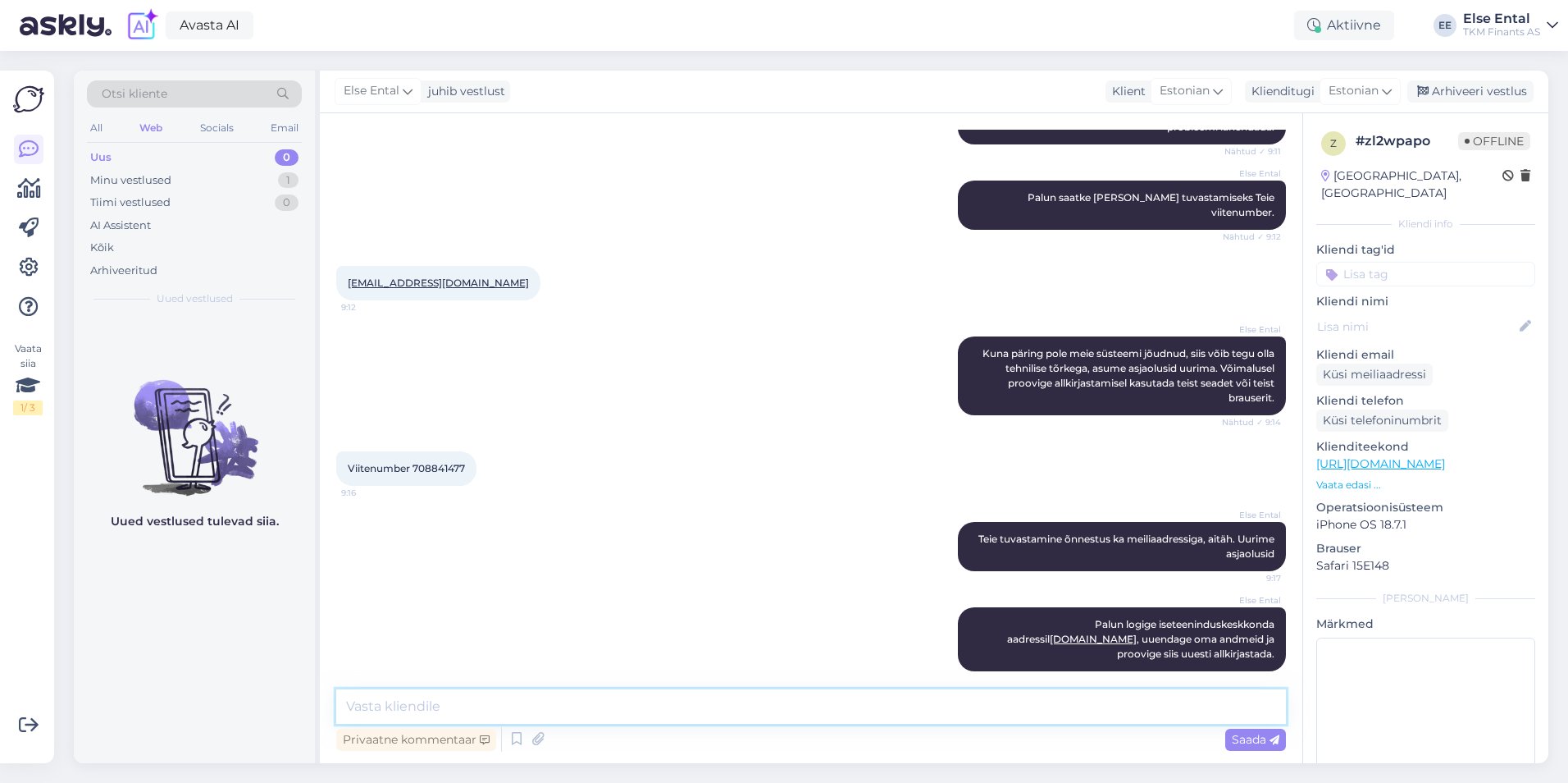
click at [508, 704] on textarea at bounding box center [811, 706] width 949 height 34
paste textarea "Mobiil-ID, ID-kaardi või Smart-ID abil"
drag, startPoint x: 847, startPoint y: 710, endPoint x: 810, endPoint y: 704, distance: 37.5
click at [830, 710] on textarea "Kas Te kasutasite allkirjastamiseks Mobiil-ID, ID-kaardi või Smart-ID abil" at bounding box center [811, 706] width 949 height 34
click at [802, 701] on textarea "Kas Te kasutasite allkirjastamiseks Mobiil-ID, ID-kaardi või Smart-ID abil" at bounding box center [811, 706] width 949 height 34
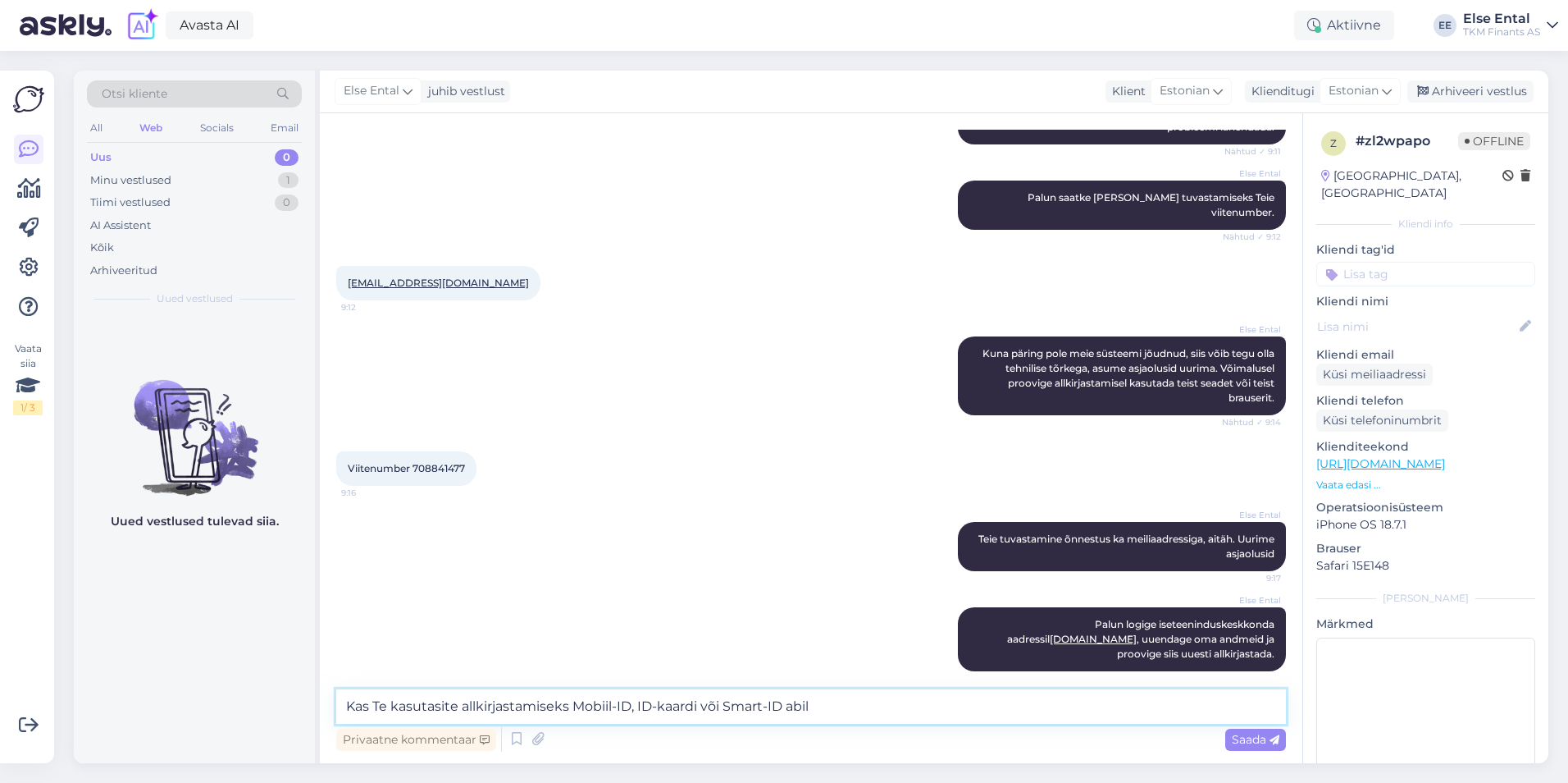
drag, startPoint x: 832, startPoint y: 705, endPoint x: 785, endPoint y: 707, distance: 47.0
click at [785, 707] on textarea "Kas Te kasutasite allkirjastamiseks Mobiil-ID, ID-kaardi või Smart-ID abil" at bounding box center [811, 706] width 949 height 34
click at [838, 704] on textarea "Kas Te kasutasite allkirjastamiseks Mobiil-ID, ID-kaardi või Smart-ID?" at bounding box center [811, 706] width 949 height 34
drag, startPoint x: 838, startPoint y: 704, endPoint x: 336, endPoint y: 674, distance: 502.9
click at [336, 674] on div "Vestlus algas [DATE] Tere. Miks ma ei saa oma krediidilimiiti väiksemaks teha? …" at bounding box center [811, 438] width 983 height 650
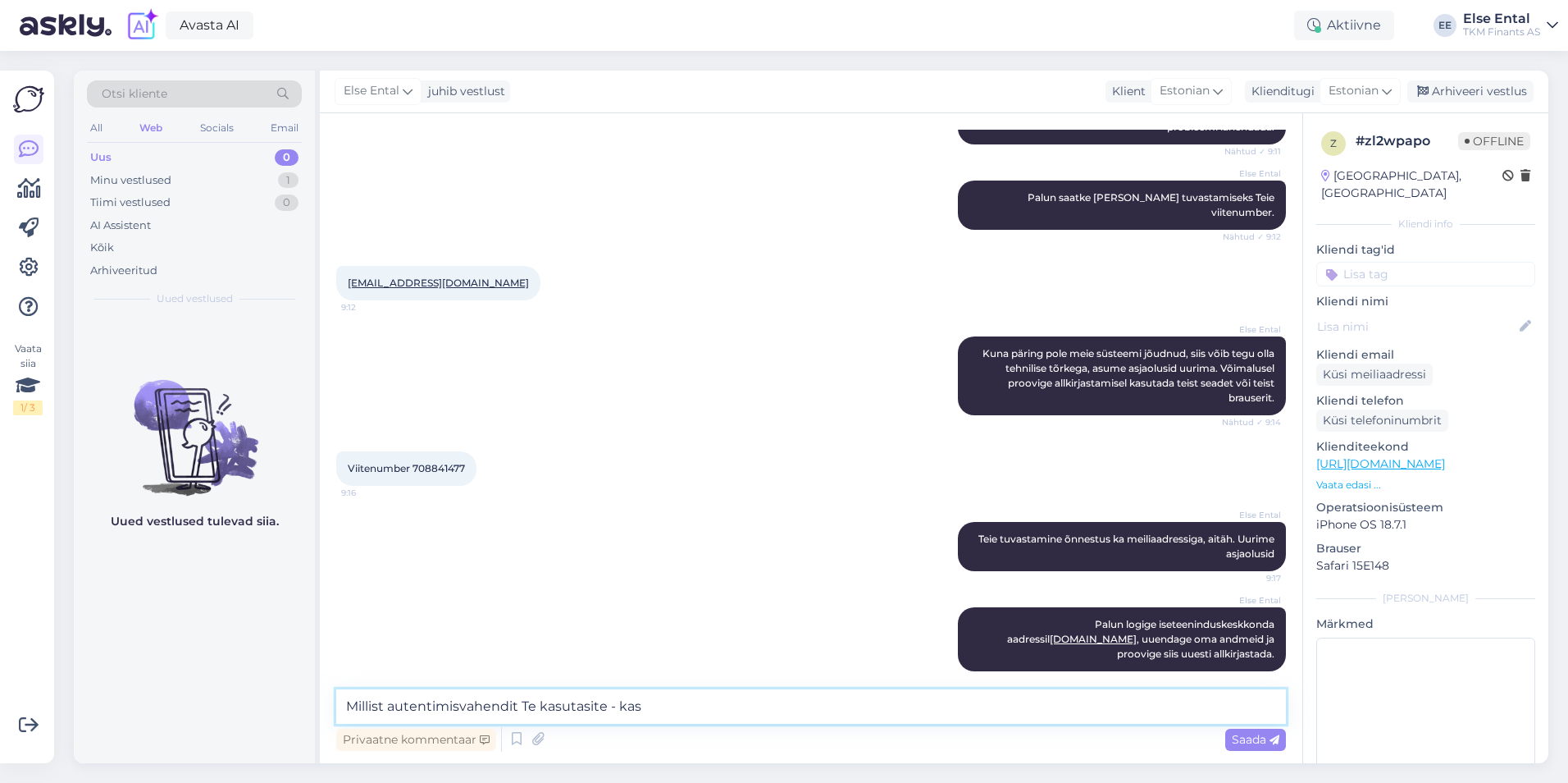
click at [656, 715] on textarea "Millist autentimisvahendit Te kasutasite - kas" at bounding box center [811, 706] width 949 height 34
paste textarea "Mobiil-ID, ID-kaardi või Smart-ID"
drag, startPoint x: 767, startPoint y: 706, endPoint x: 769, endPoint y: 730, distance: 24.1
click at [769, 705] on textarea "Millist autentimisvahendit Te kasutasite - kas Mobiil-ID, ID-kaardi või Smart-ID" at bounding box center [811, 706] width 949 height 34
click at [973, 701] on textarea "Millist autentimisvahendit Te kasutasite - kas Mobiil-ID, ID-kaart või Smart-ID" at bounding box center [811, 706] width 949 height 34
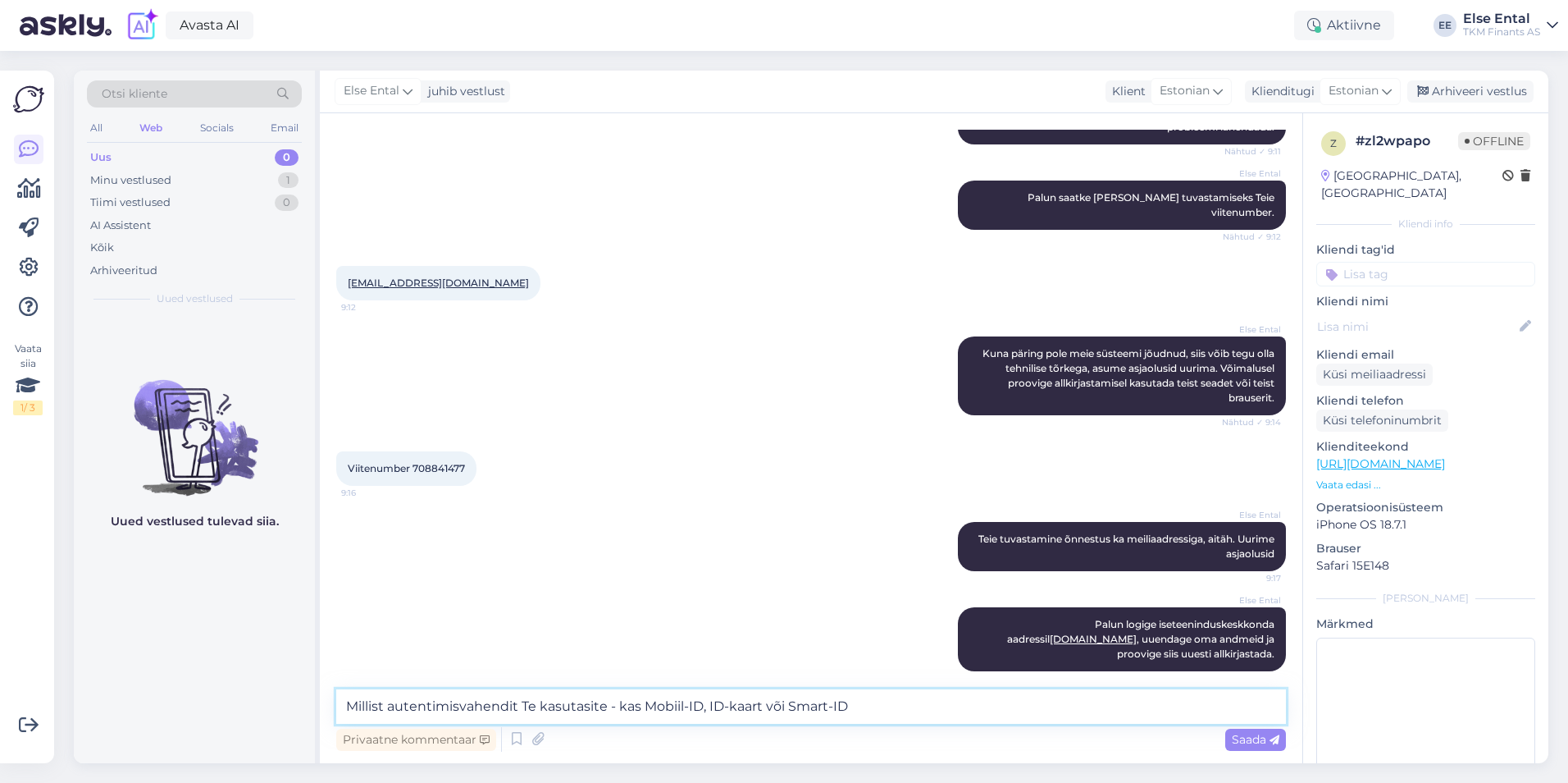
type textarea "Millist autentimisvahendit Te kasutasite - kas Mobiil-ID, ID-kaart või Smart-ID?"
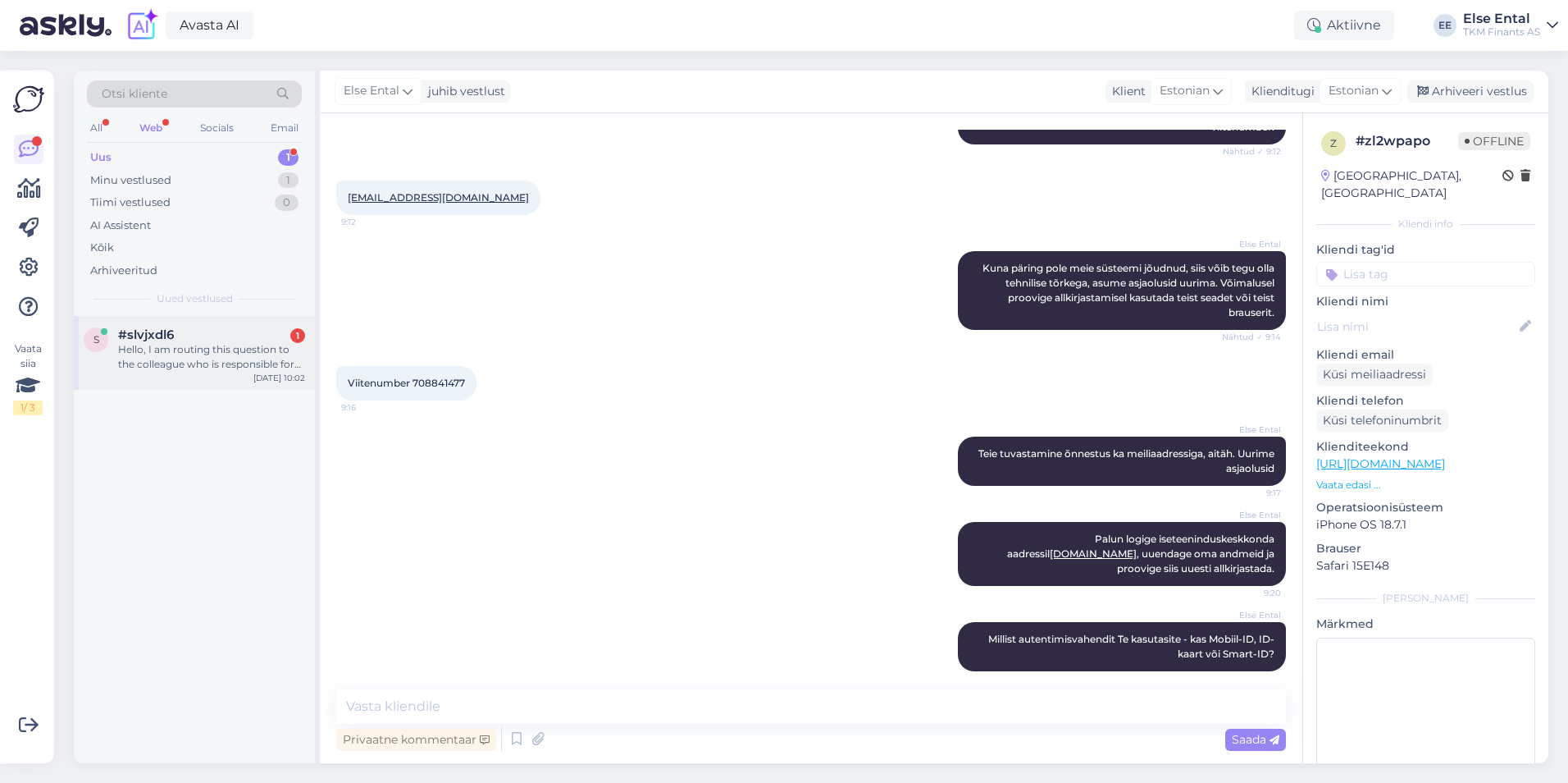
click at [153, 352] on div "Hello, I am routing this question to the colleague who is responsible for this …" at bounding box center [212, 357] width 187 height 30
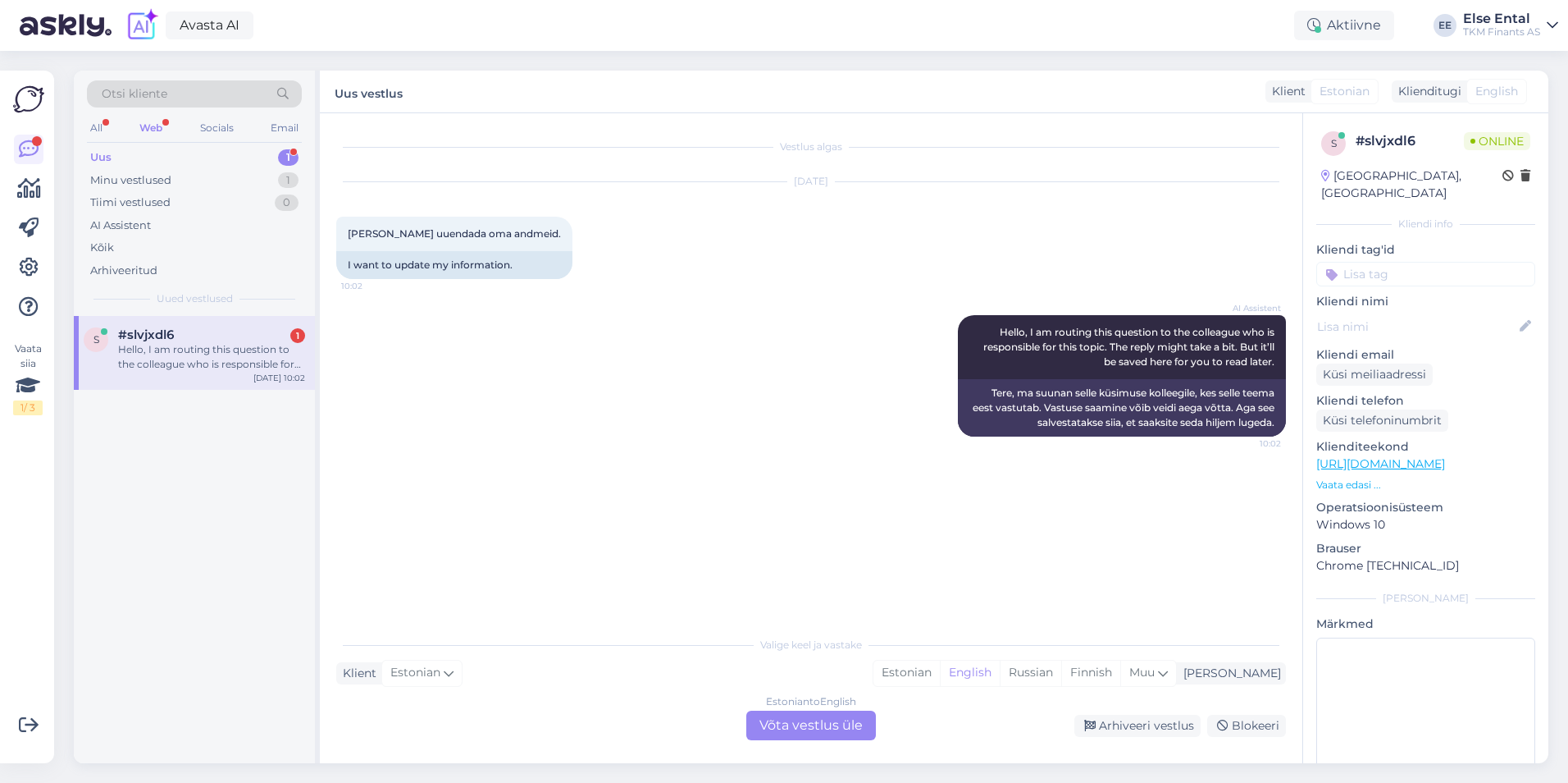
click at [833, 728] on div "Estonian to English Võta vestlus üle" at bounding box center [811, 724] width 130 height 30
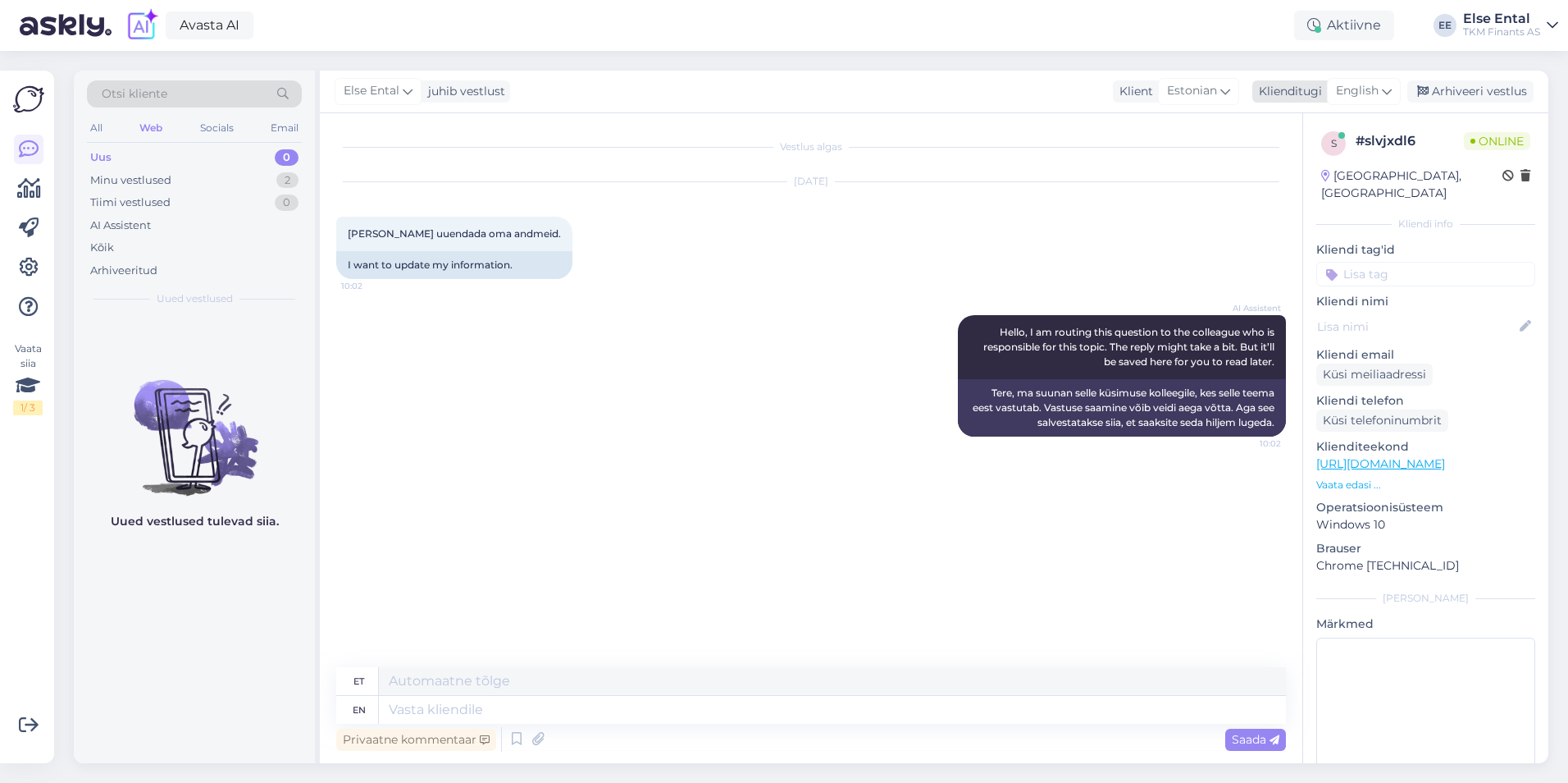
click at [1369, 88] on span "English" at bounding box center [1356, 91] width 42 height 18
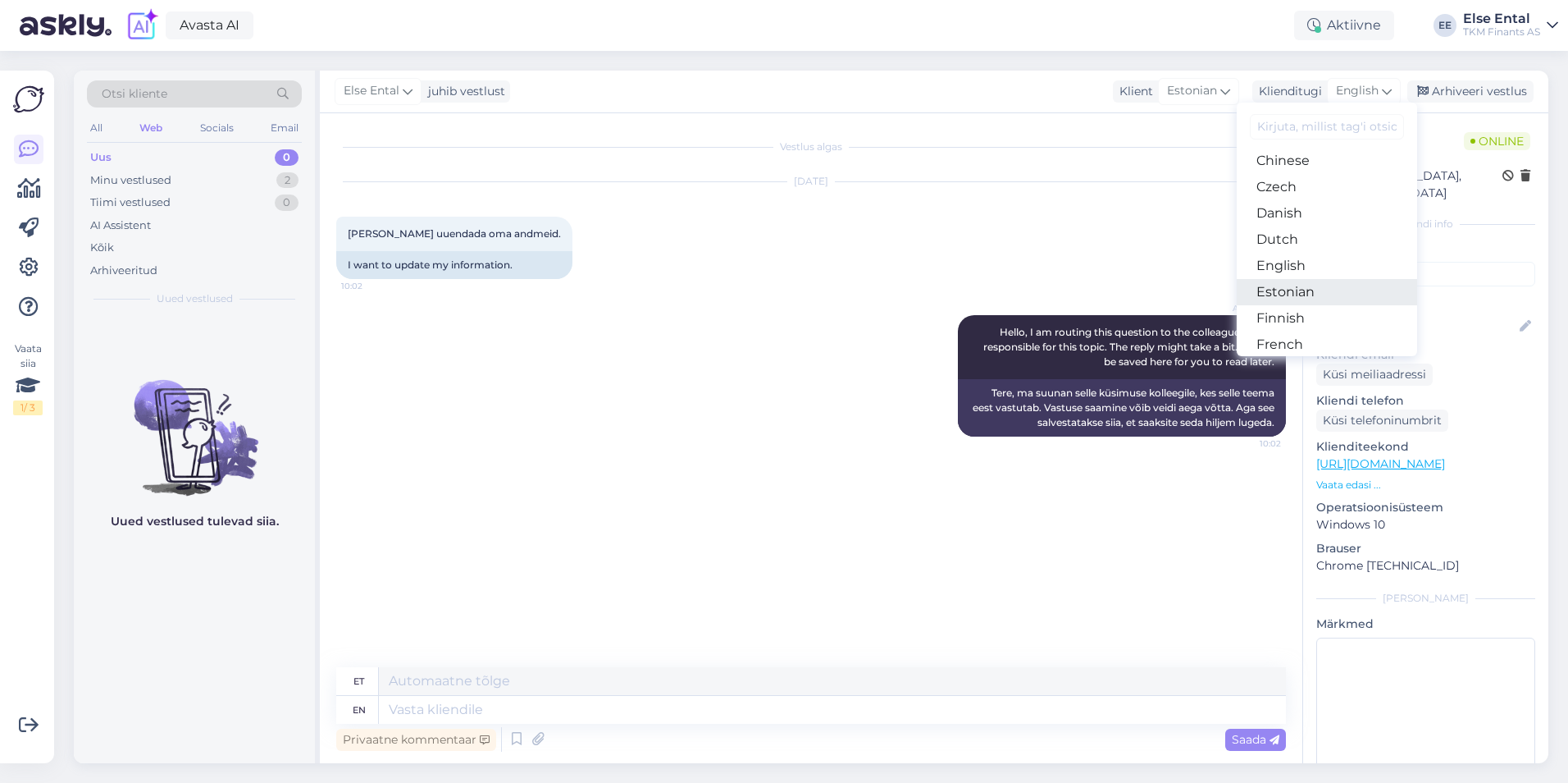
click at [1274, 296] on link "Estonian" at bounding box center [1327, 292] width 180 height 26
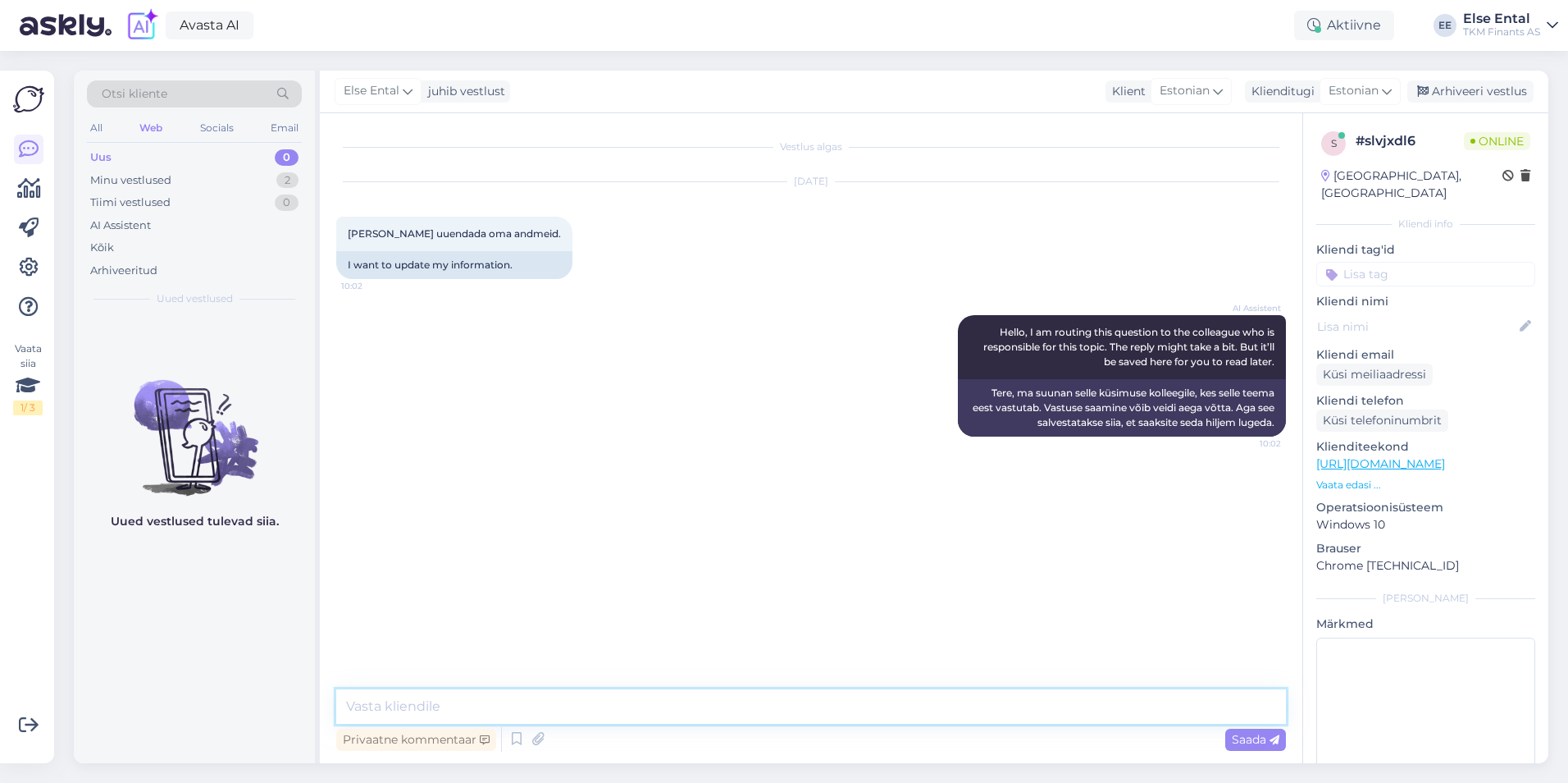
click at [396, 710] on textarea at bounding box center [811, 706] width 949 height 34
click at [436, 707] on textarea at bounding box center [811, 706] width 949 height 34
type textarea "Oma andmeid saate uuendada Partnerkaardi iseteeninduskeskkonnas [DOMAIN_NAME] v…"
click at [1173, 698] on textarea "Oma andmeid saate uuendada Partnerkaardi iseteeninduskeskkonnas [DOMAIN_NAME] v…" at bounding box center [811, 706] width 949 height 34
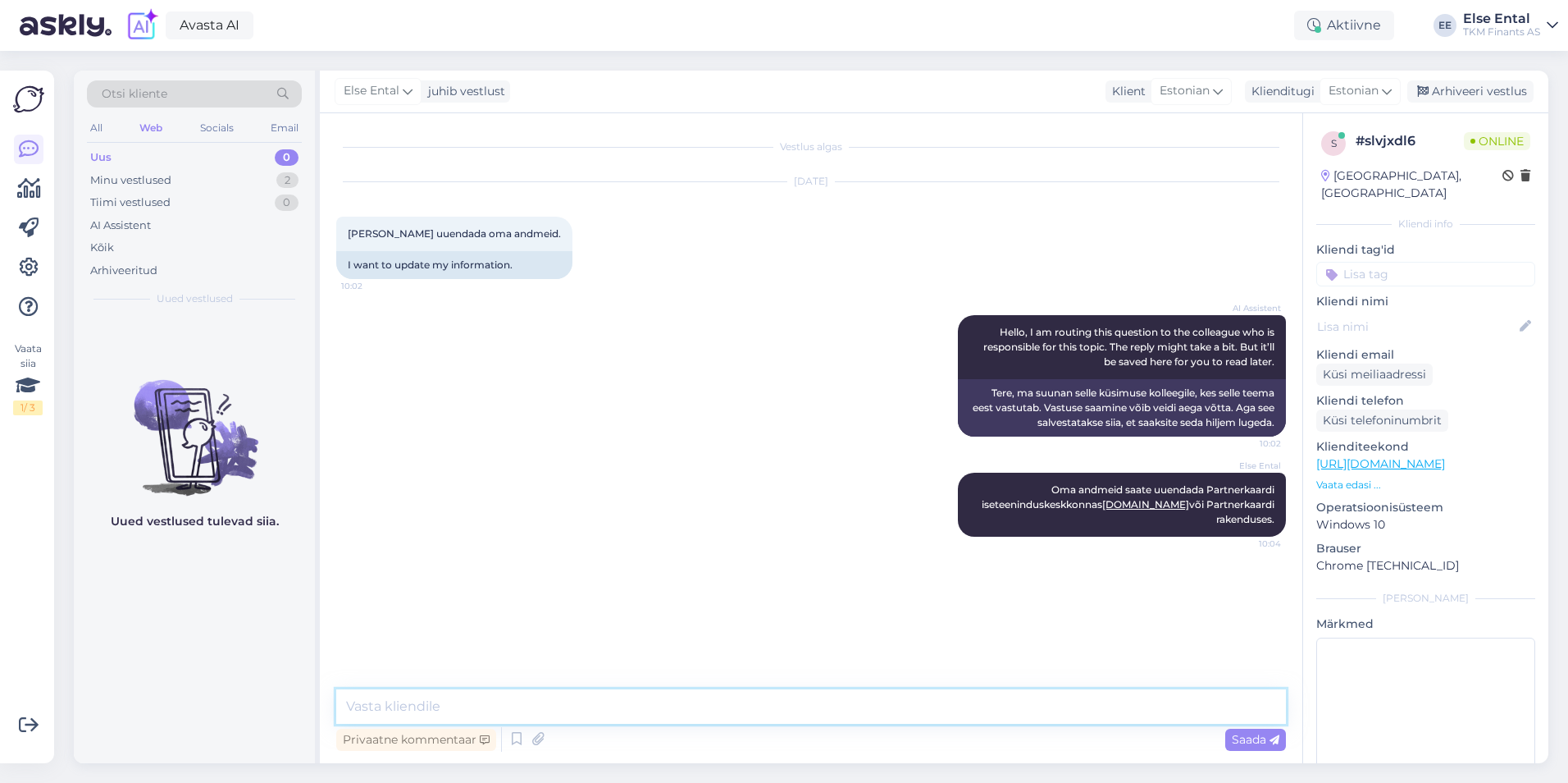
click at [465, 717] on textarea at bounding box center [811, 706] width 949 height 34
click at [478, 705] on textarea at bounding box center [811, 706] width 949 height 34
click at [511, 702] on textarea at bounding box center [811, 706] width 949 height 34
click at [519, 739] on icon at bounding box center [517, 739] width 20 height 24
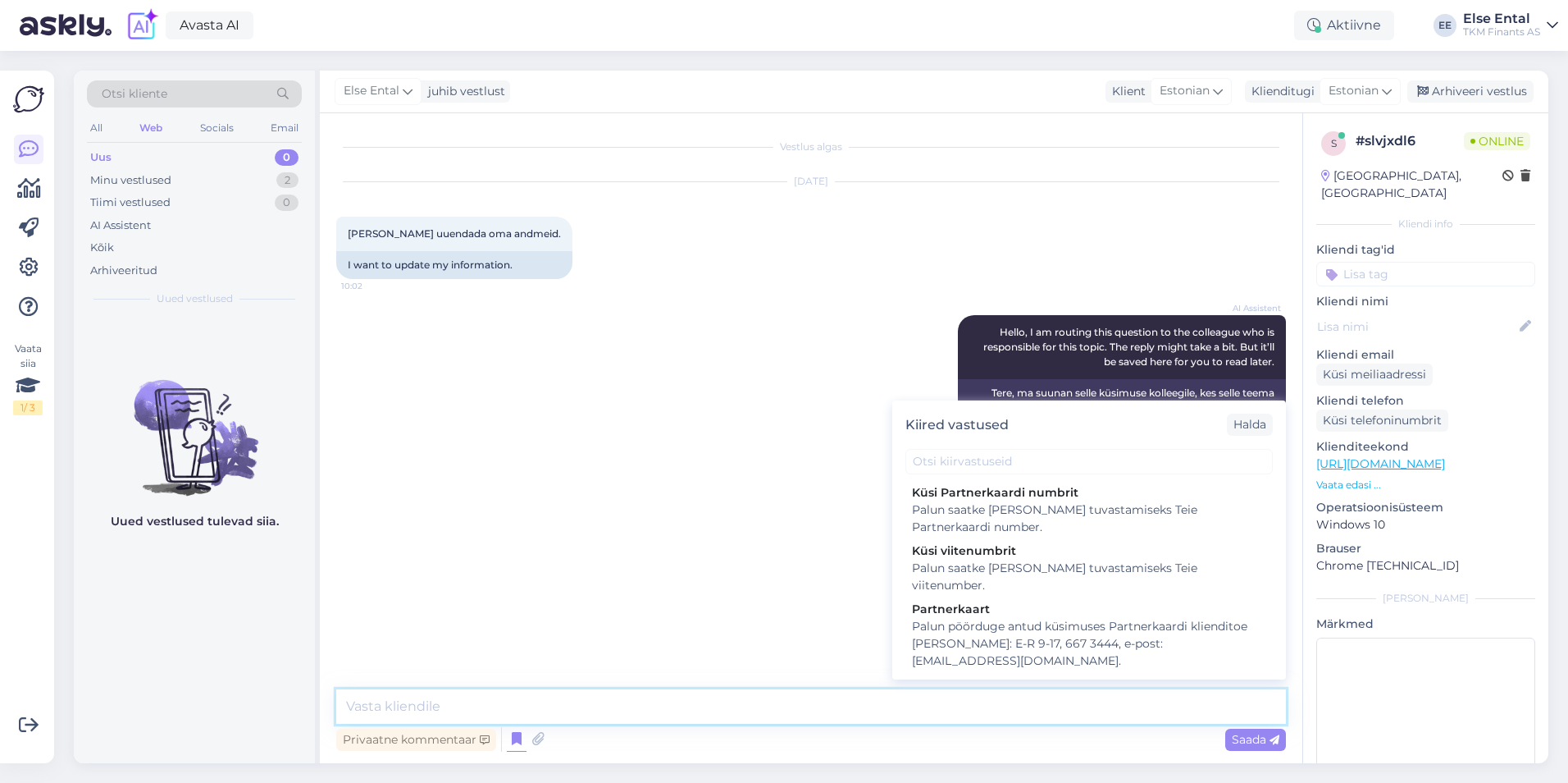
click at [572, 705] on textarea at bounding box center [811, 706] width 949 height 34
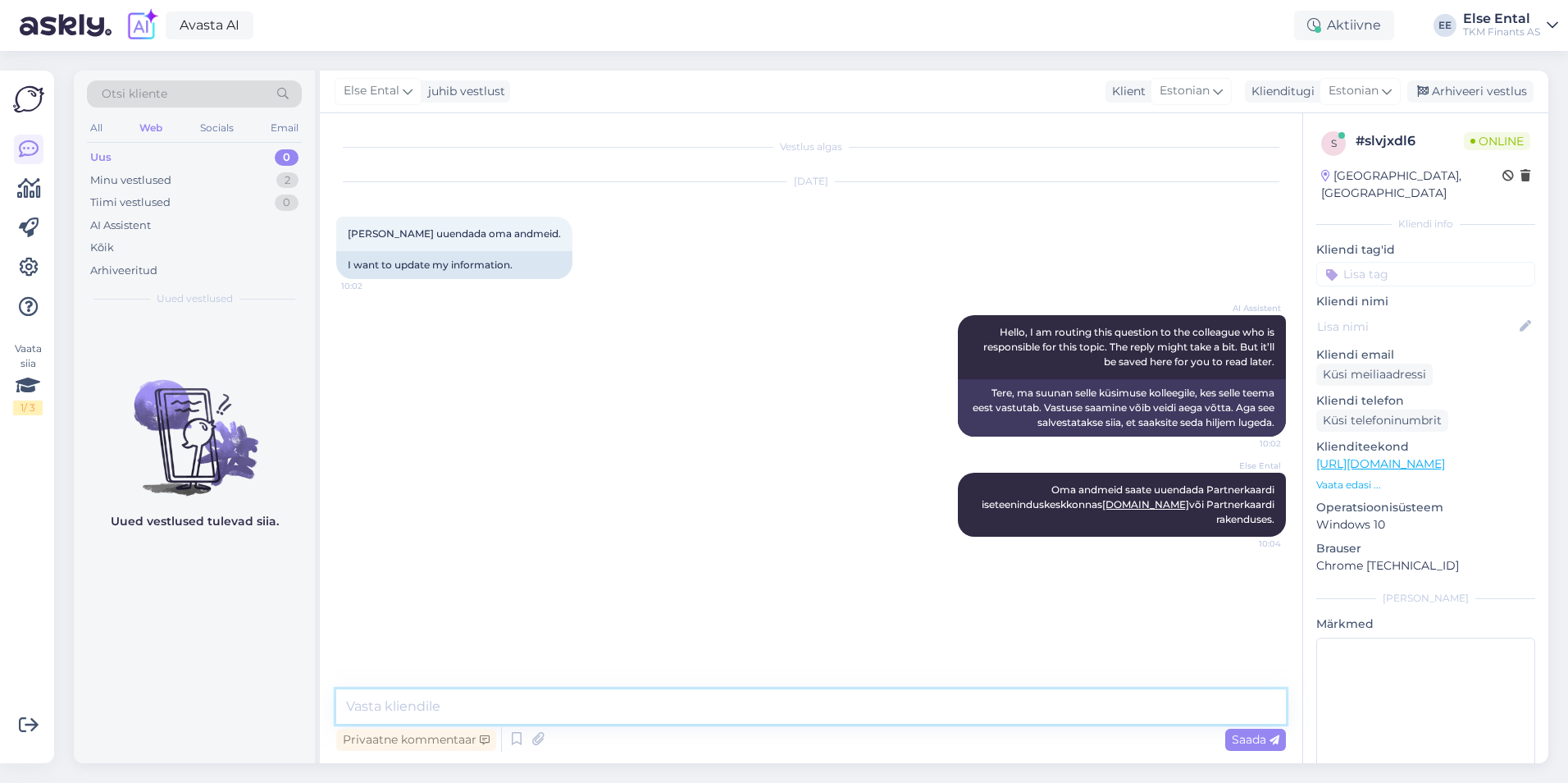
click at [572, 705] on textarea at bounding box center [811, 706] width 949 height 34
click at [512, 734] on icon at bounding box center [517, 739] width 20 height 24
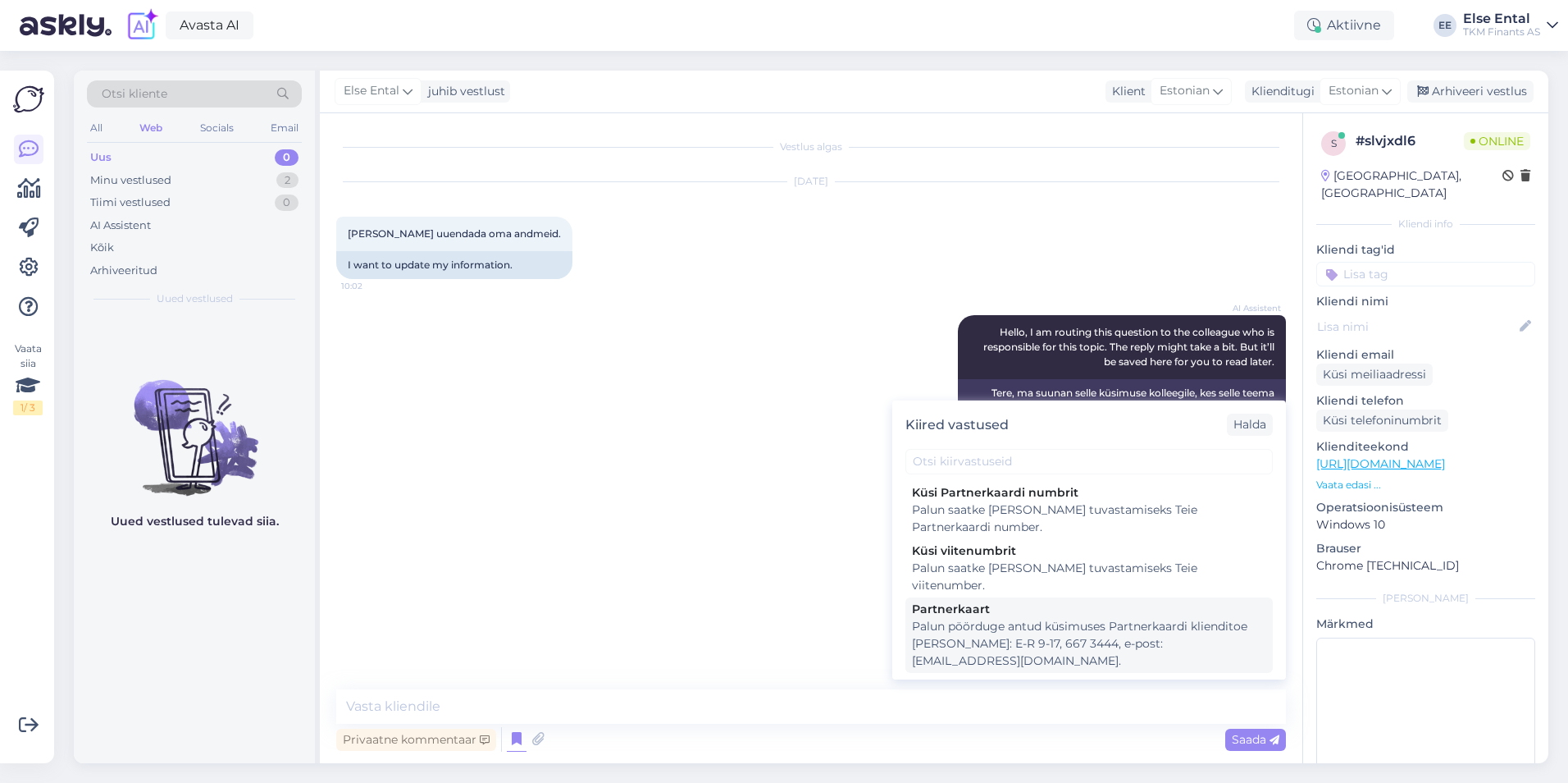
click at [991, 618] on div "Palun pöörduge antud küsimuses Partnerkaardi klienditoe [PERSON_NAME]: E-R 9-17…" at bounding box center [1088, 643] width 354 height 51
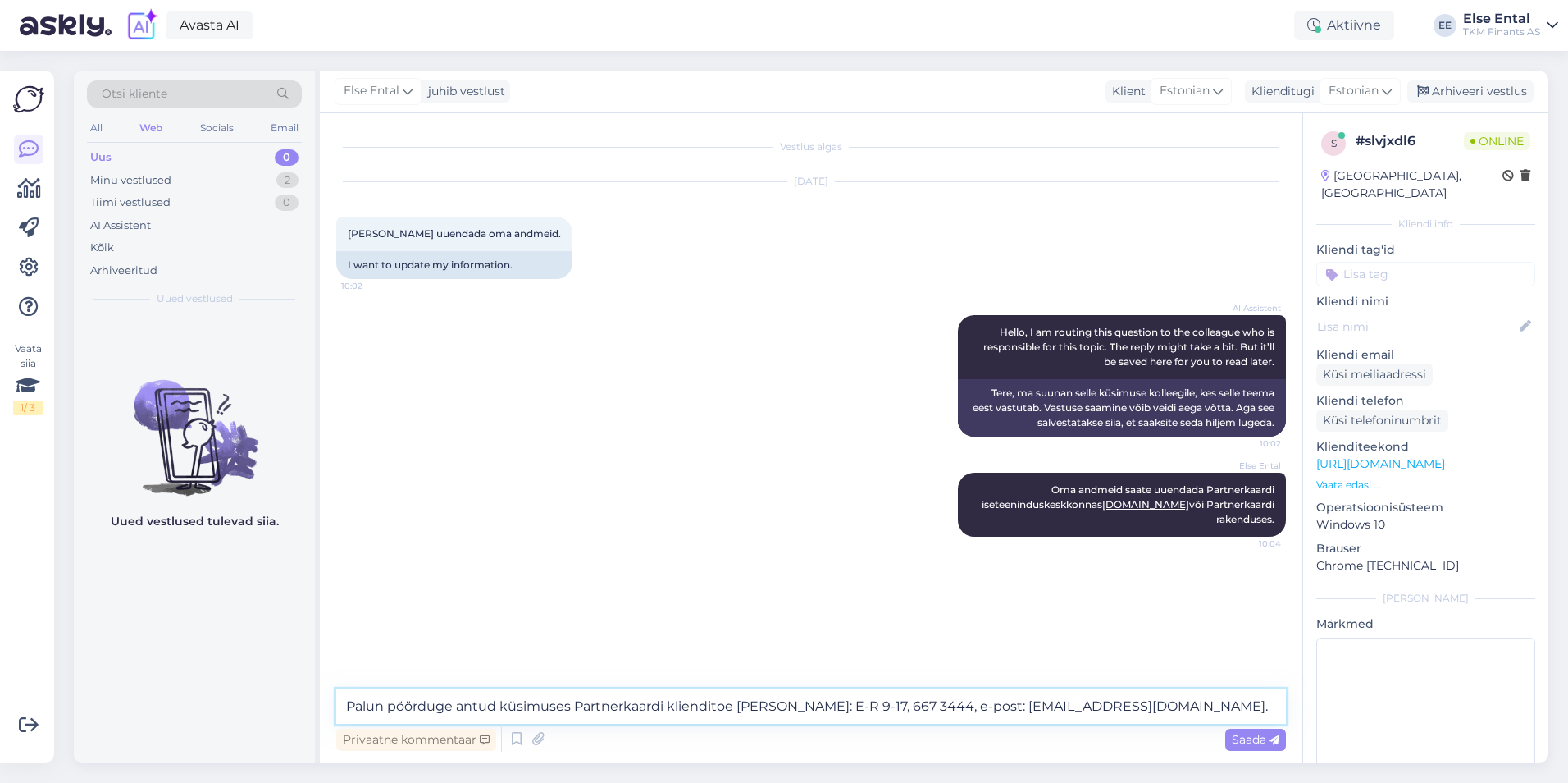
drag, startPoint x: 344, startPoint y: 701, endPoint x: 362, endPoint y: 708, distance: 19.3
click at [346, 701] on textarea "Palun pöörduge antud küsimuses Partnerkaardi klienditoe [PERSON_NAME]: E-R 9-17…" at bounding box center [811, 706] width 949 height 34
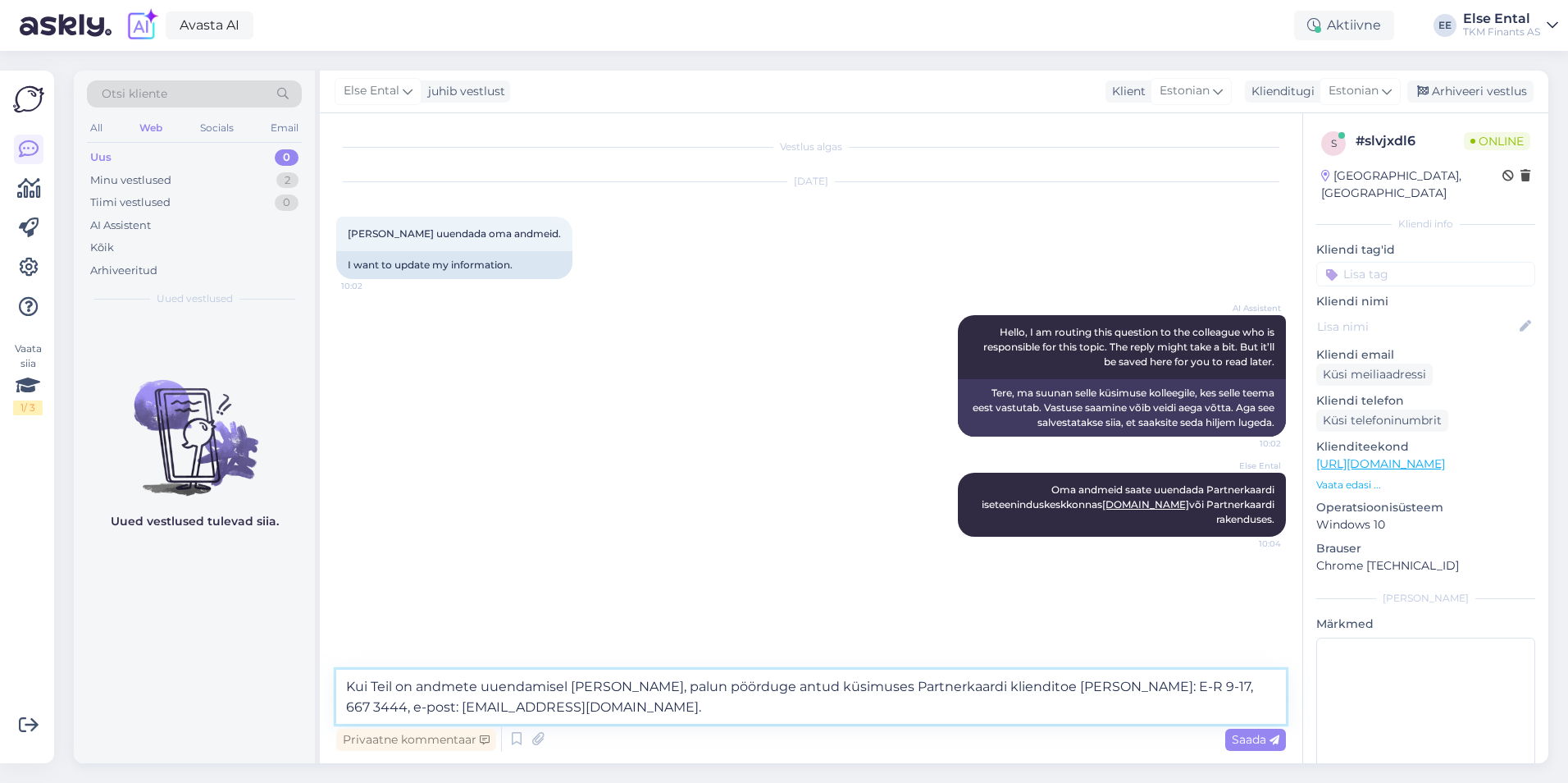
drag, startPoint x: 851, startPoint y: 687, endPoint x: 736, endPoint y: 693, distance: 115.2
click at [736, 693] on textarea "Kui Teil on andmete uuendamisel [PERSON_NAME], palun pöörduge antud küsimuses P…" at bounding box center [811, 697] width 949 height 54
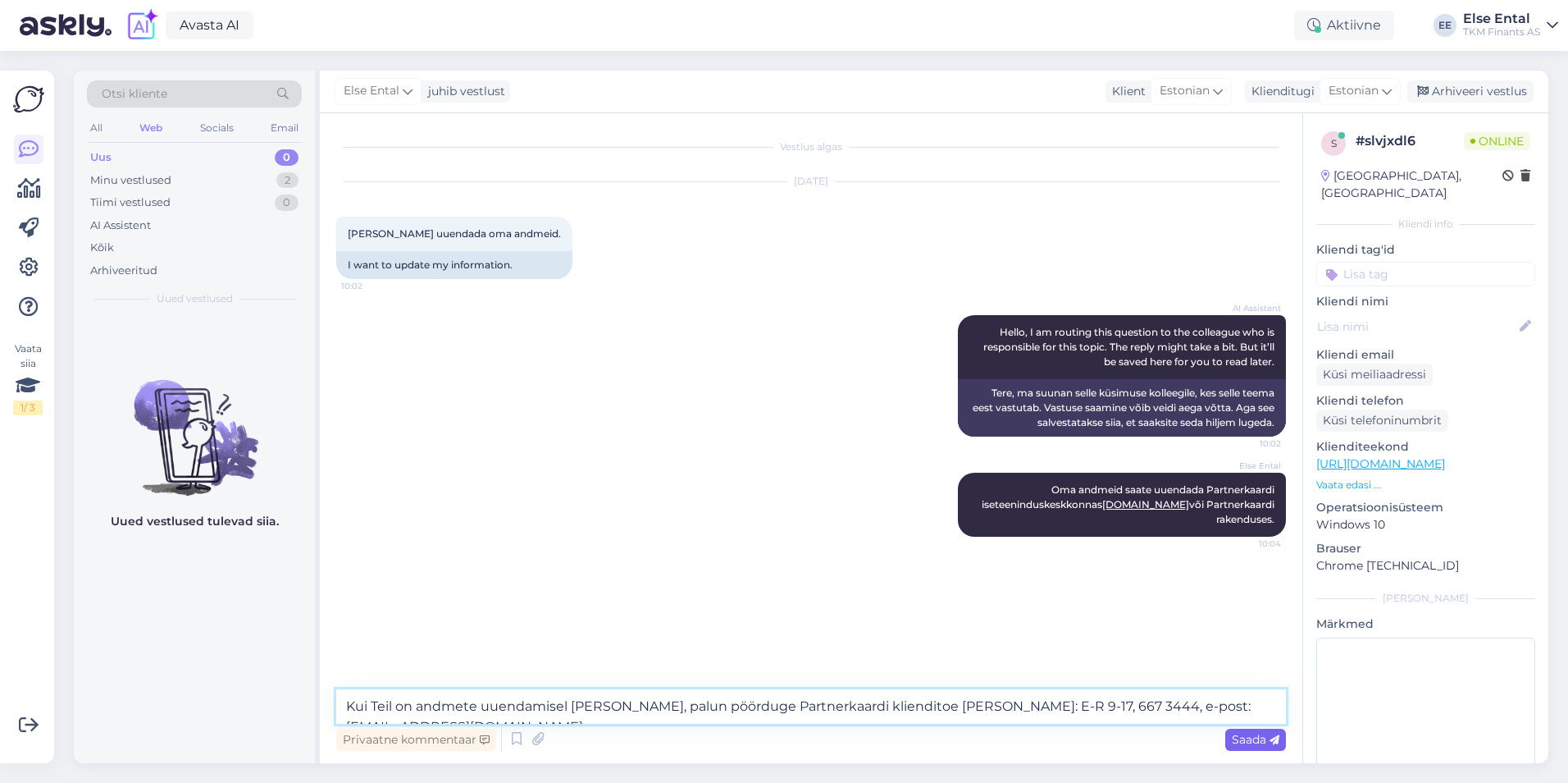
type textarea "Kui Teil on andmete uuendamisel [PERSON_NAME], palun pöörduge Partnerkaardi kli…"
click at [1259, 744] on span "Saada" at bounding box center [1255, 739] width 48 height 14
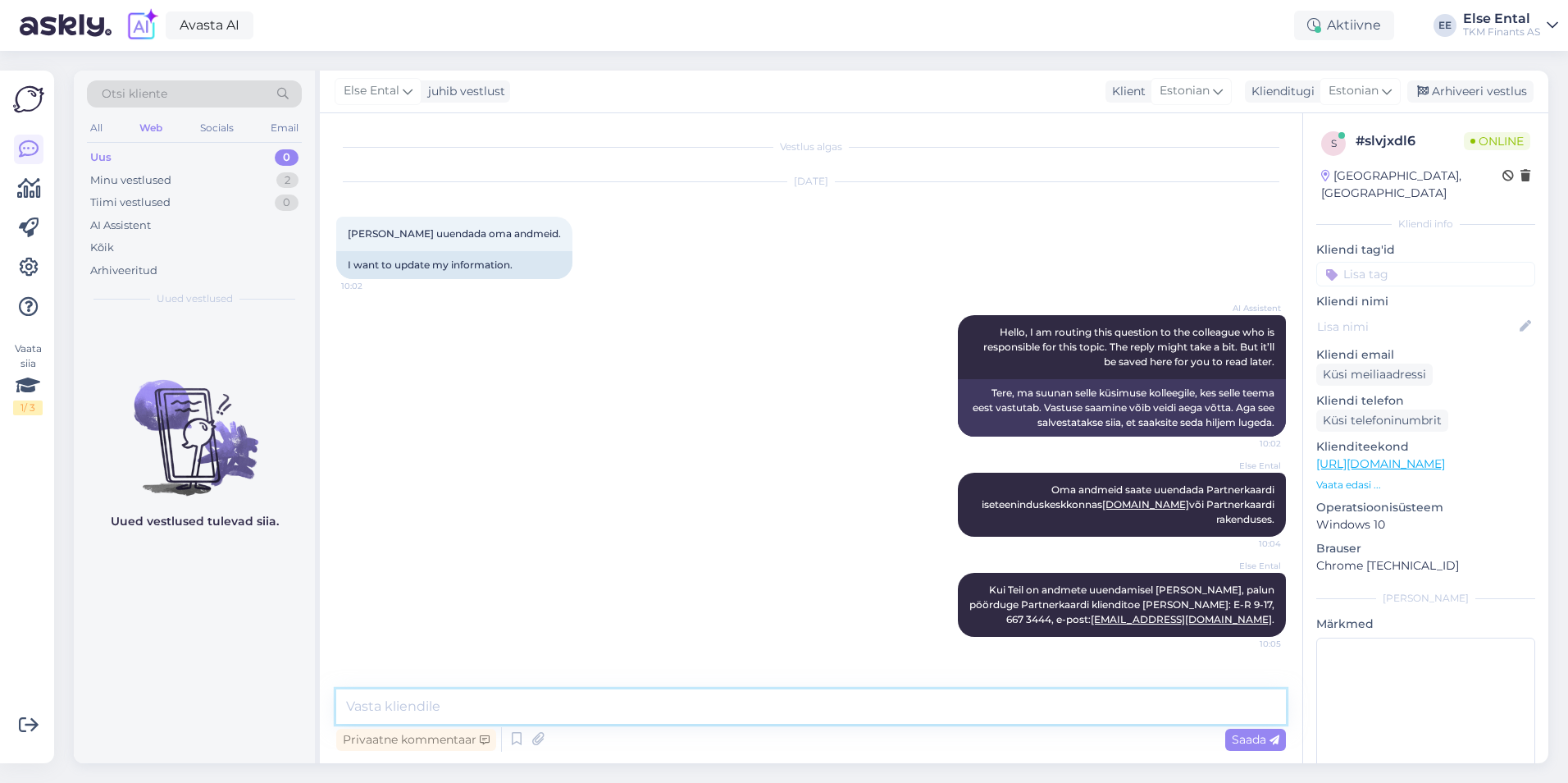
click at [1030, 698] on textarea at bounding box center [811, 706] width 949 height 34
click at [1016, 715] on textarea at bounding box center [811, 706] width 949 height 34
click at [141, 202] on div "Tiimi vestlused" at bounding box center [130, 203] width 80 height 16
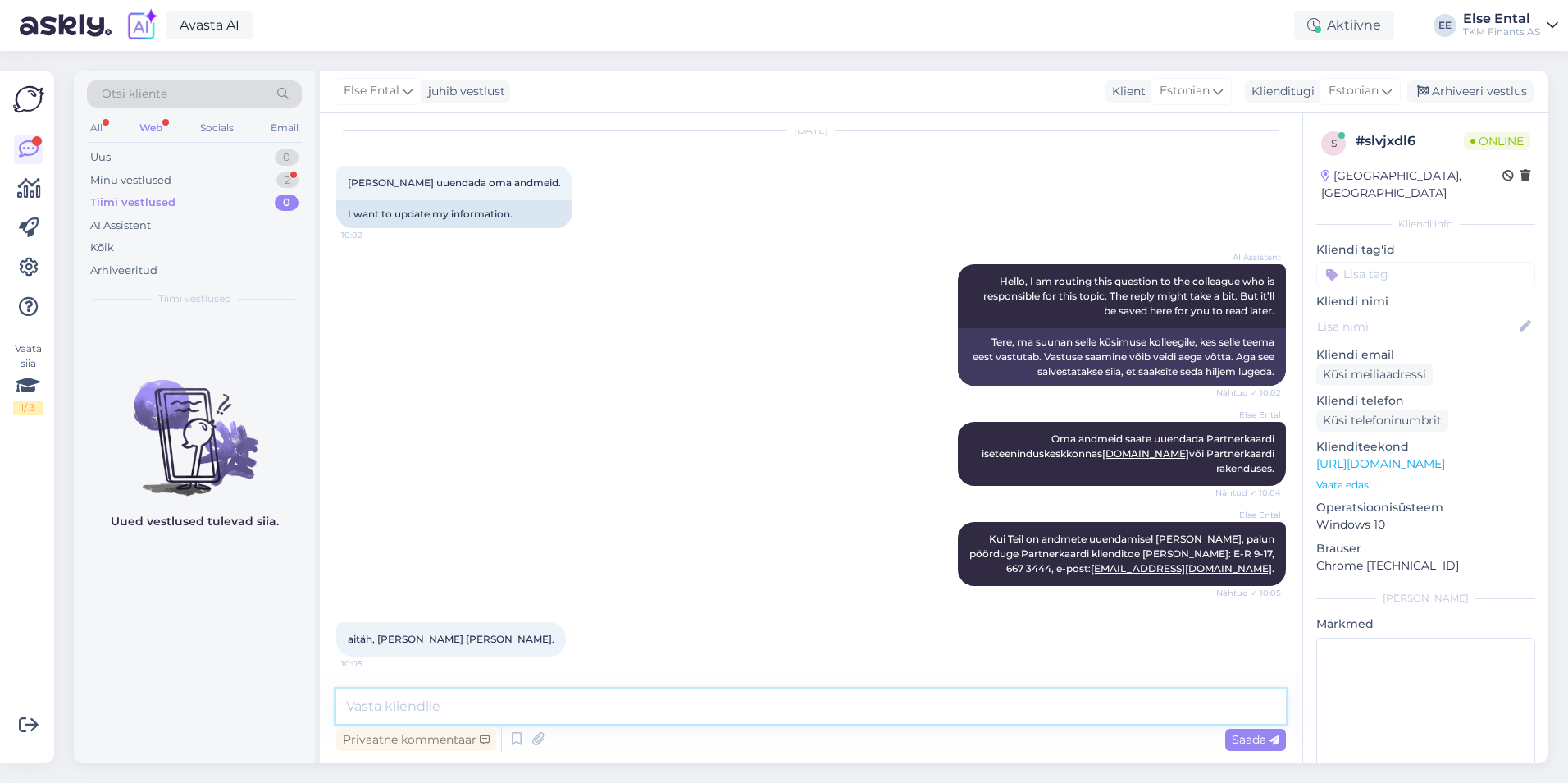
click at [490, 716] on textarea at bounding box center [811, 706] width 949 height 34
click at [548, 710] on textarea at bounding box center [811, 706] width 949 height 34
type textarea "Rõõm kuulda, et andmete muutmine õnnestus."
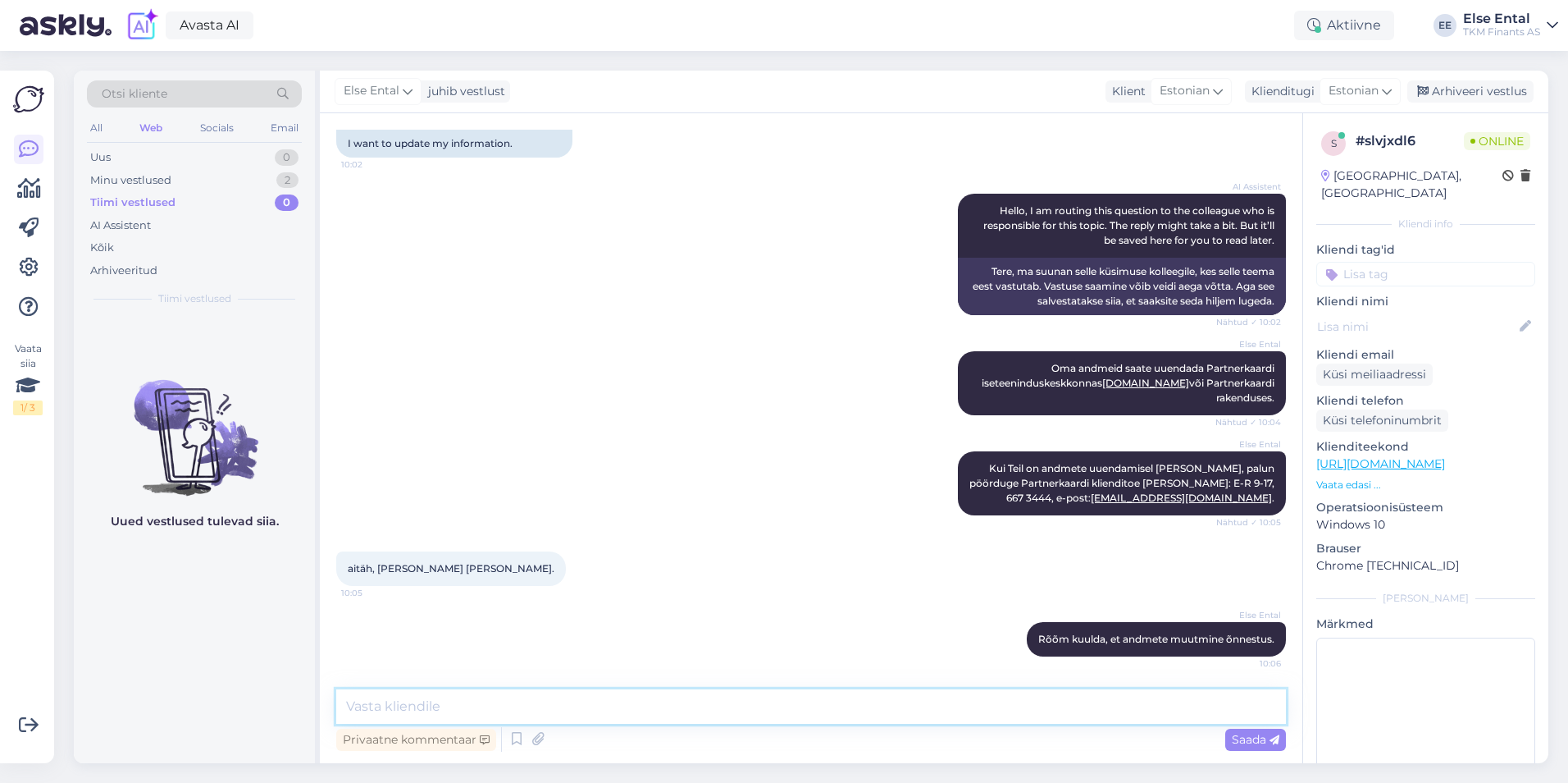
click at [806, 711] on textarea at bounding box center [811, 706] width 949 height 34
click at [856, 731] on div "Privaatne kommentaar Saada" at bounding box center [811, 739] width 949 height 32
click at [746, 713] on textarea at bounding box center [811, 706] width 949 height 34
click at [721, 715] on textarea at bounding box center [811, 706] width 949 height 34
click at [1469, 87] on div "Arhiveeri vestlus" at bounding box center [1470, 91] width 126 height 23
